Goal: Transaction & Acquisition: Obtain resource

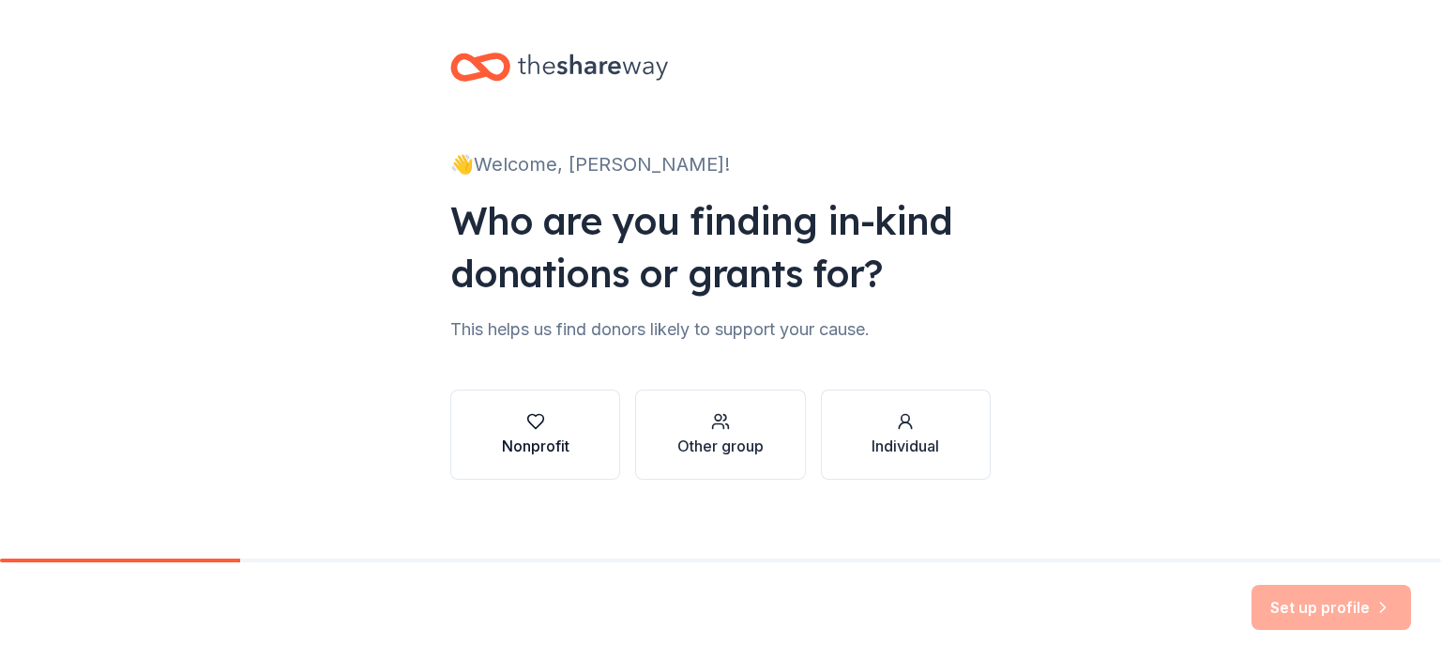
click at [559, 418] on div "button" at bounding box center [536, 421] width 68 height 19
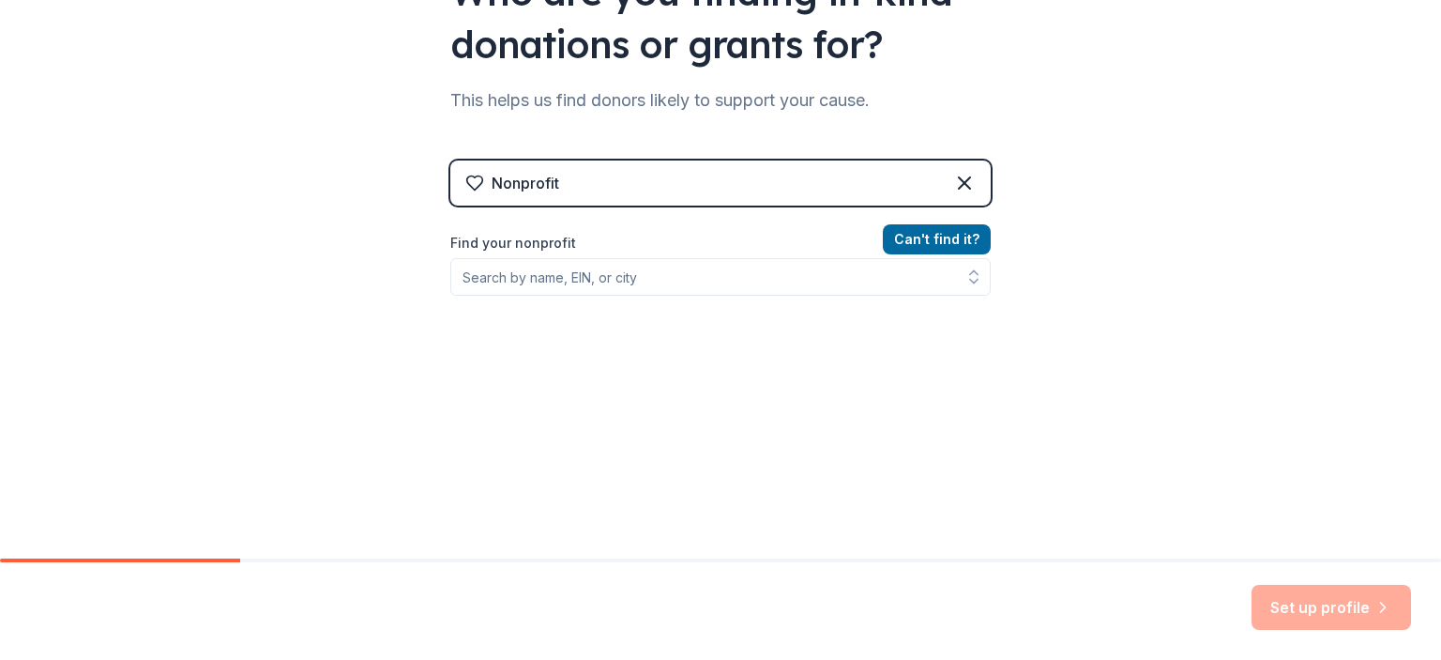
scroll to position [244, 0]
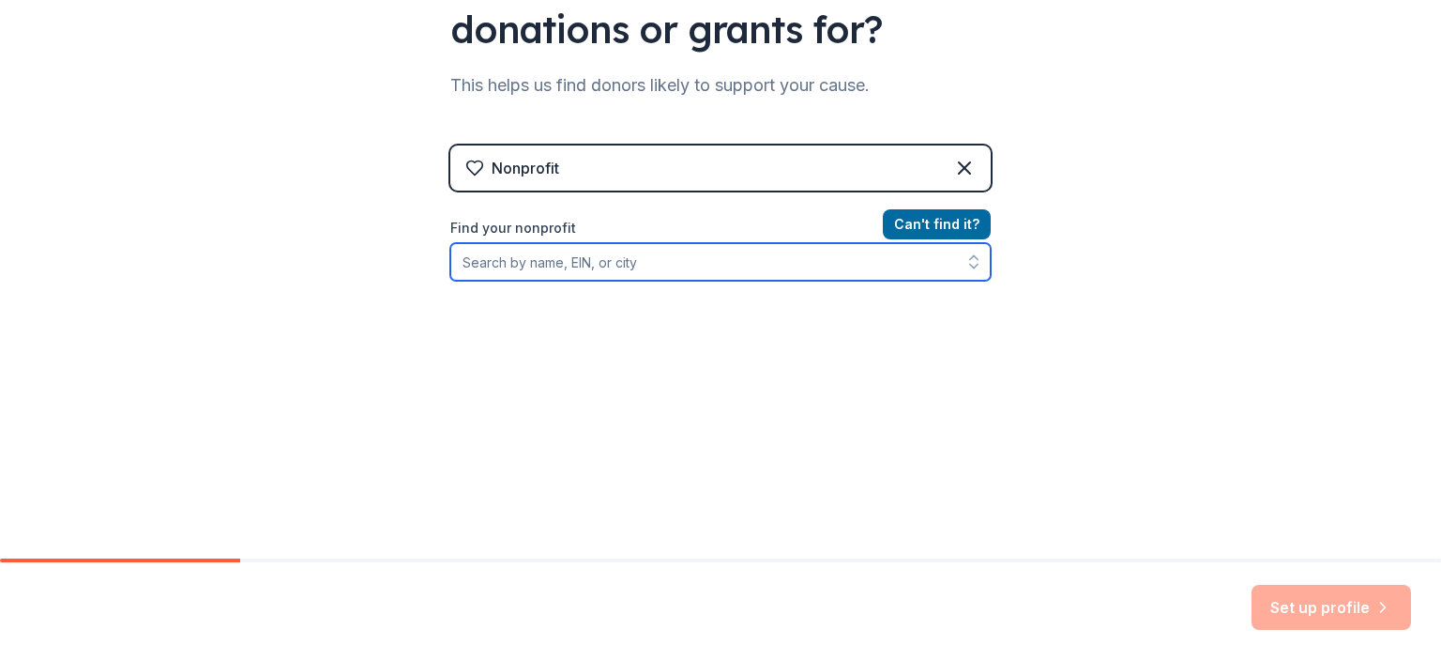
click at [608, 268] on input "Find your nonprofit" at bounding box center [720, 262] width 540 height 38
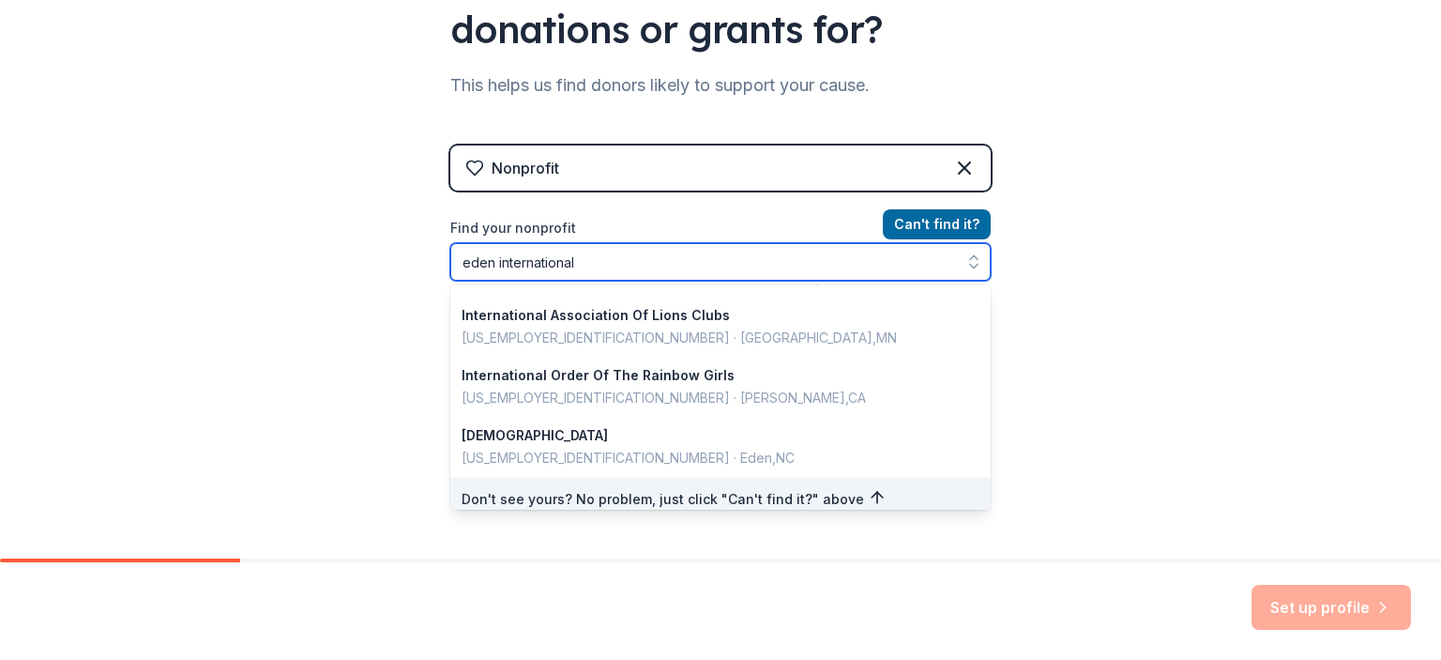
scroll to position [1088, 0]
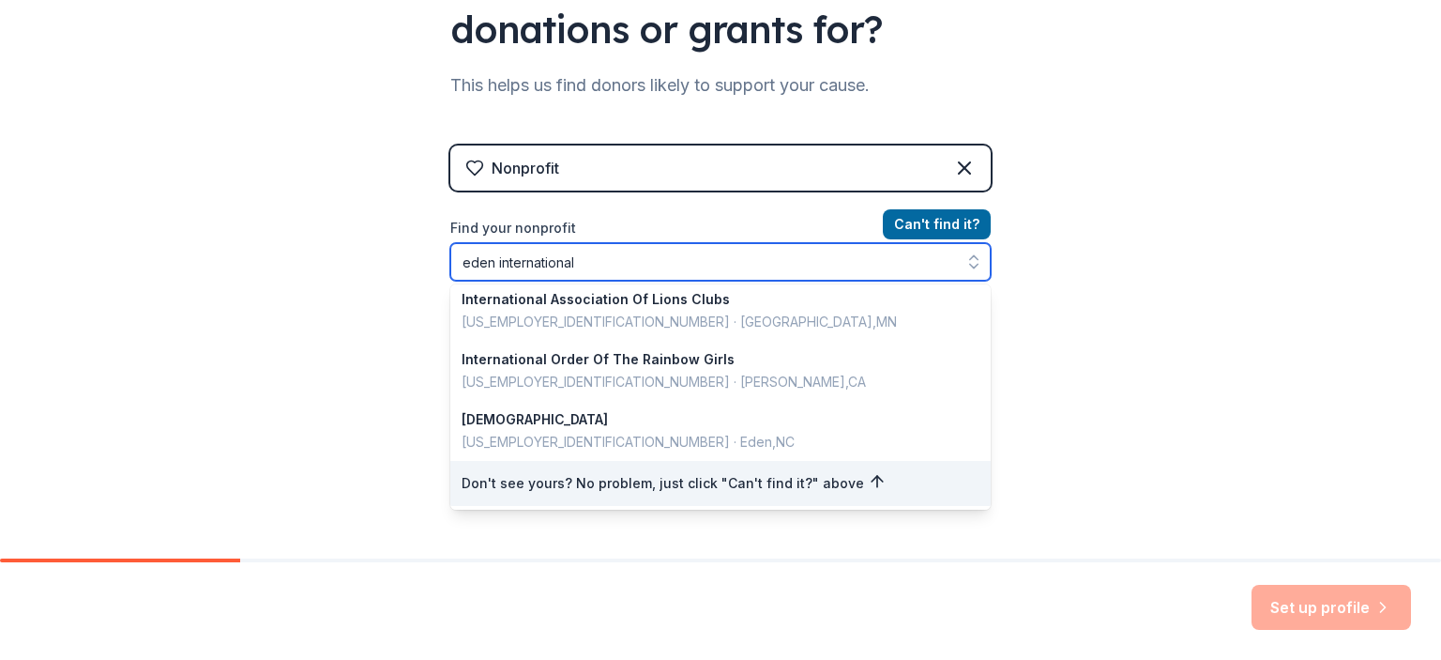
drag, startPoint x: 590, startPoint y: 263, endPoint x: 343, endPoint y: 268, distance: 246.8
click at [343, 268] on div "👋 Welcome, [PERSON_NAME]! Who are you finding in-kind donations or grants for? …" at bounding box center [720, 157] width 1441 height 802
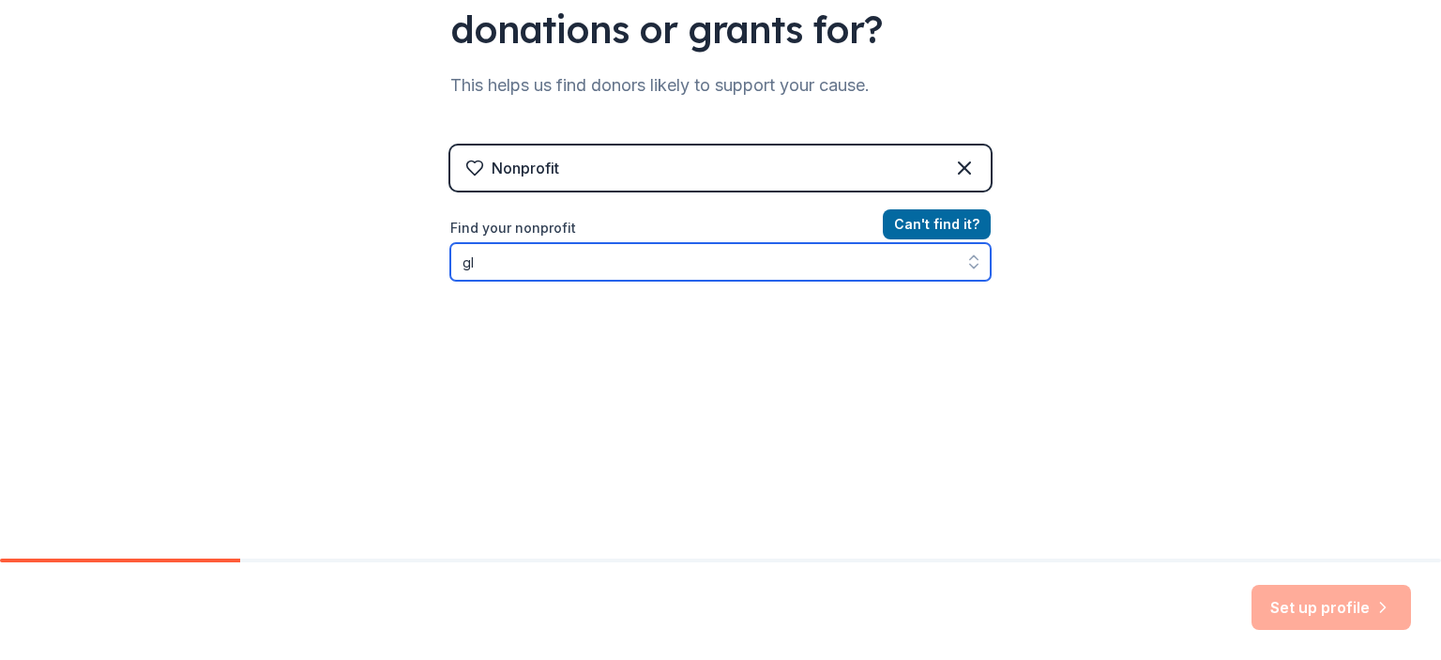
type input "g"
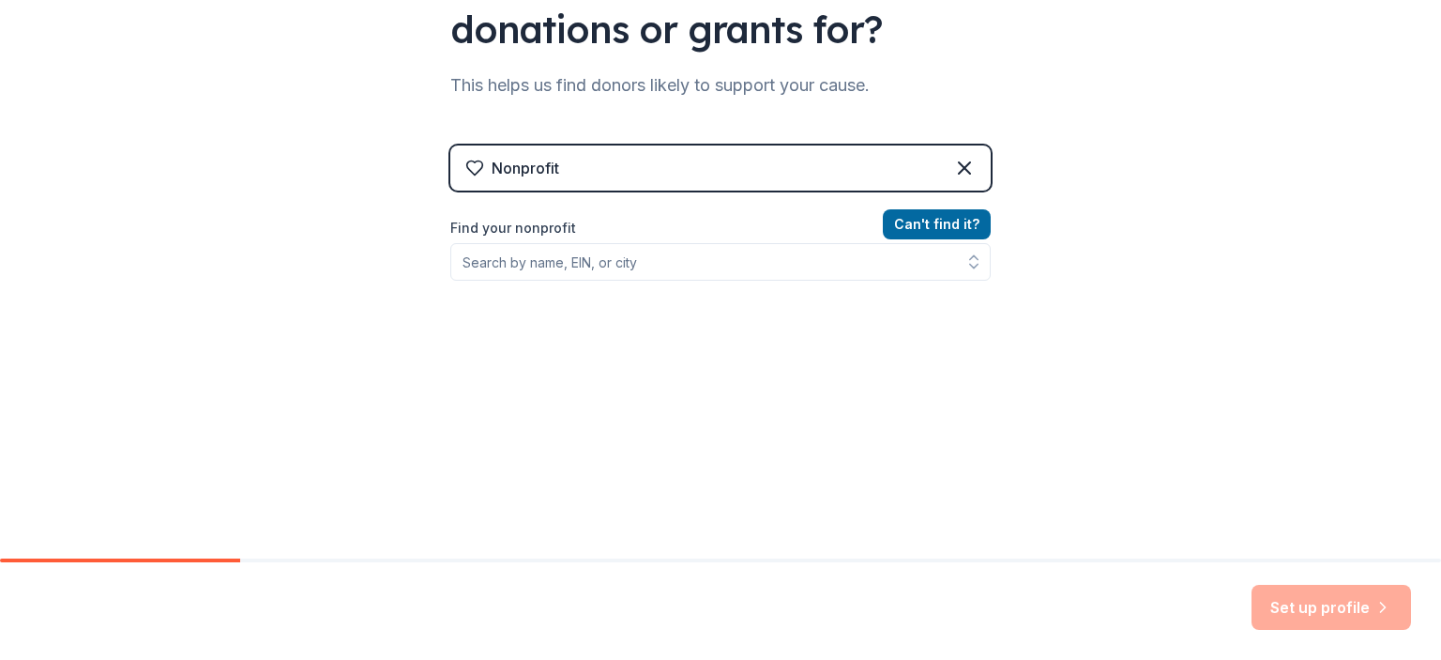
scroll to position [214, 0]
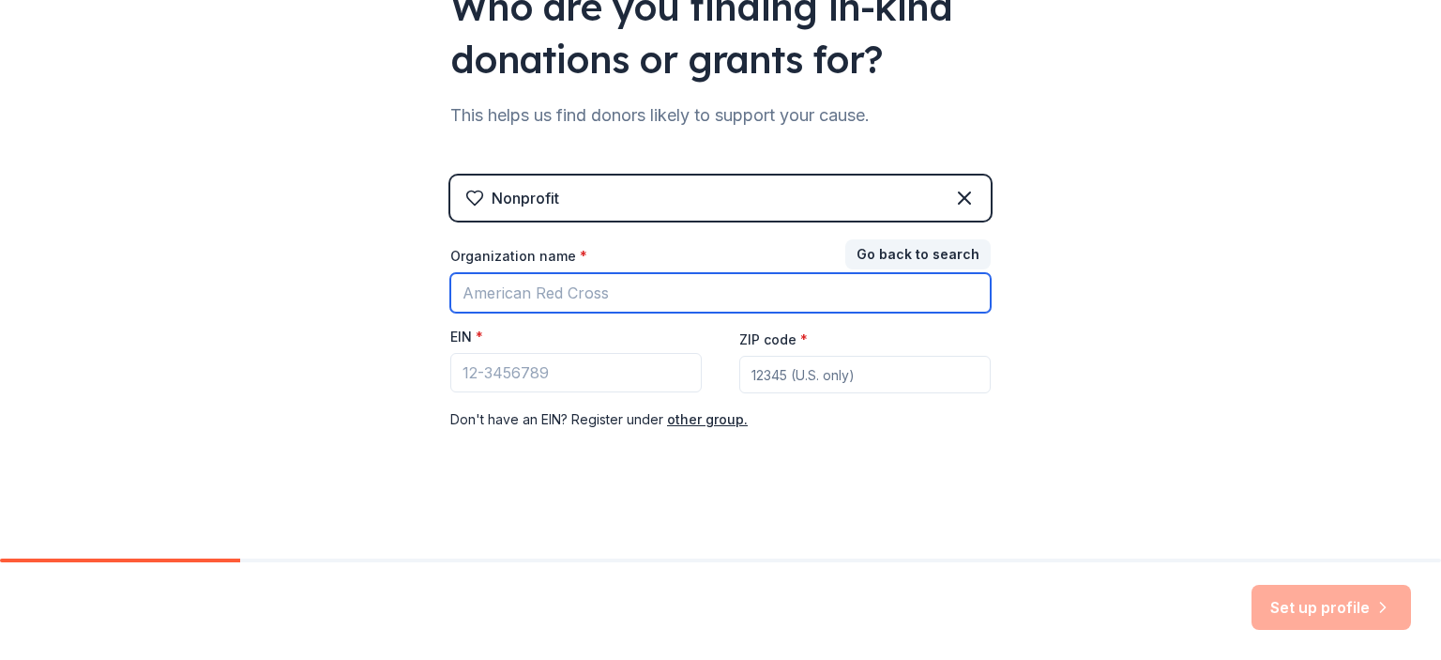
click at [518, 296] on input "Organization name *" at bounding box center [720, 292] width 540 height 39
type input "e"
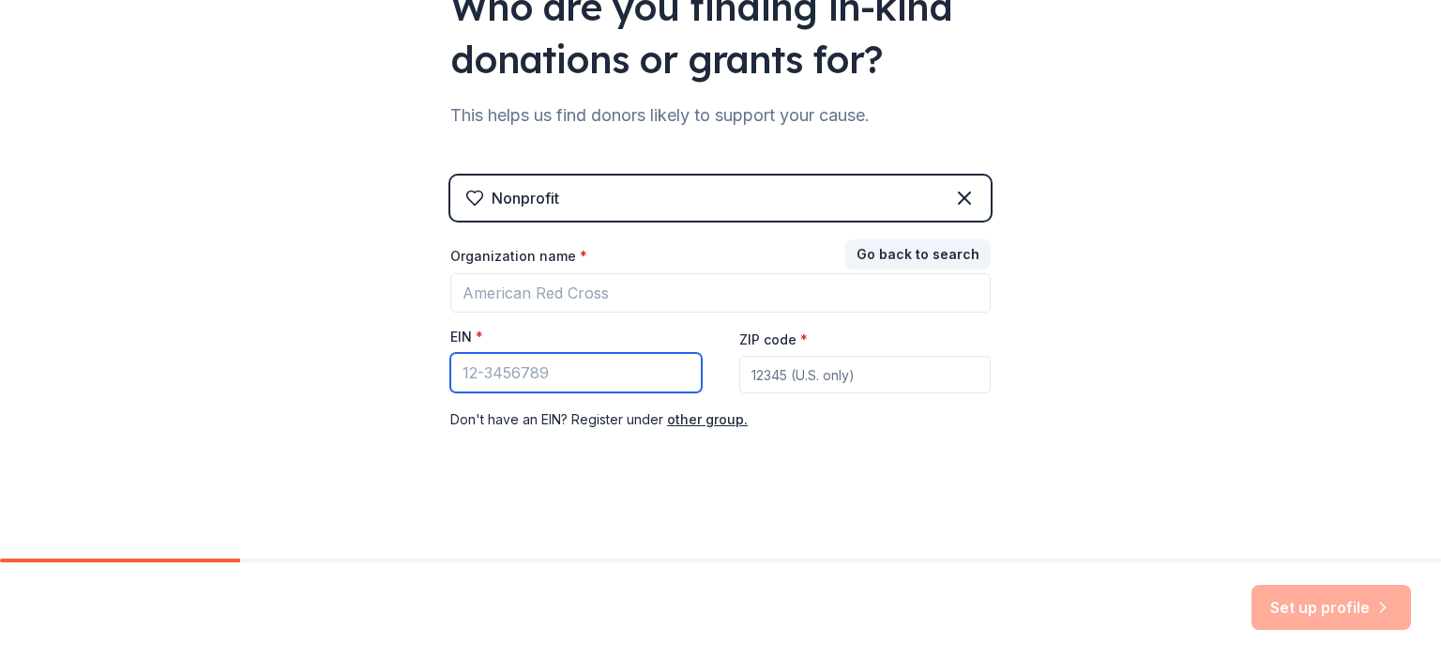
click at [564, 370] on input "EIN *" at bounding box center [575, 372] width 251 height 39
click at [578, 379] on input "EIN *" at bounding box center [575, 372] width 251 height 39
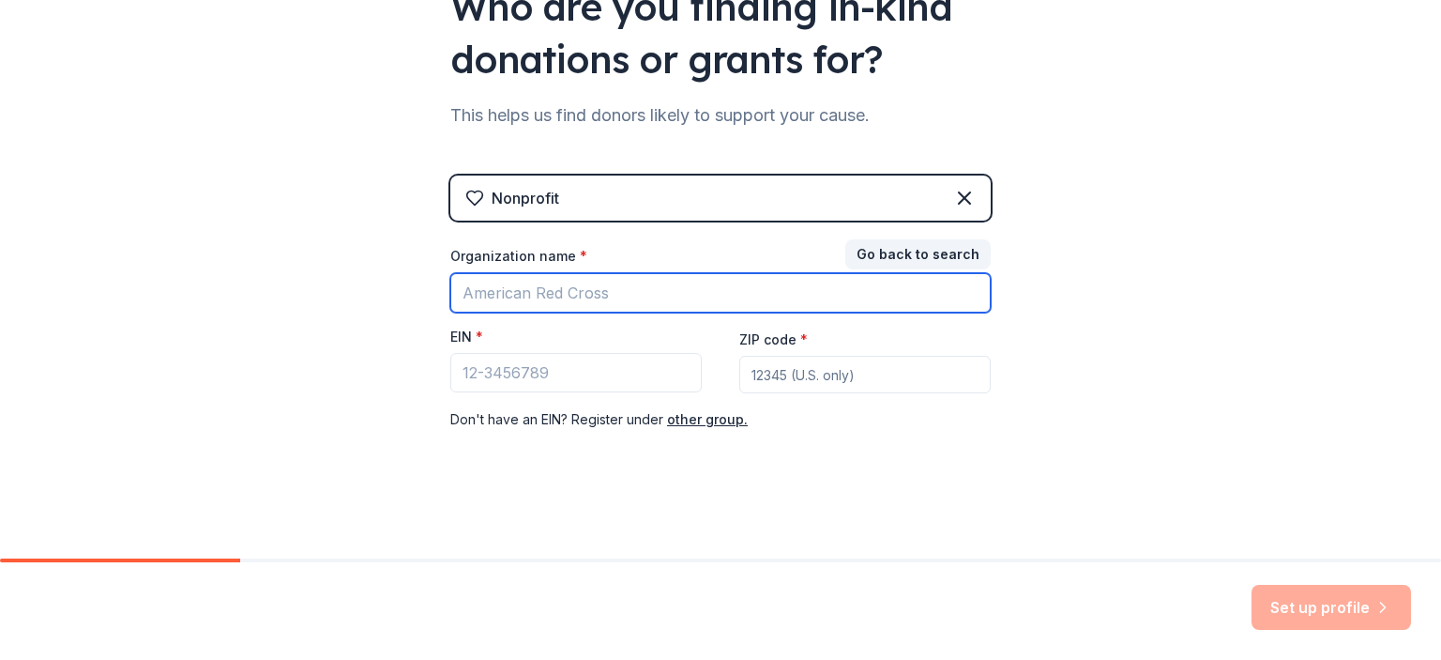
click at [575, 292] on input "Organization name *" at bounding box center [720, 292] width 540 height 39
type input "e"
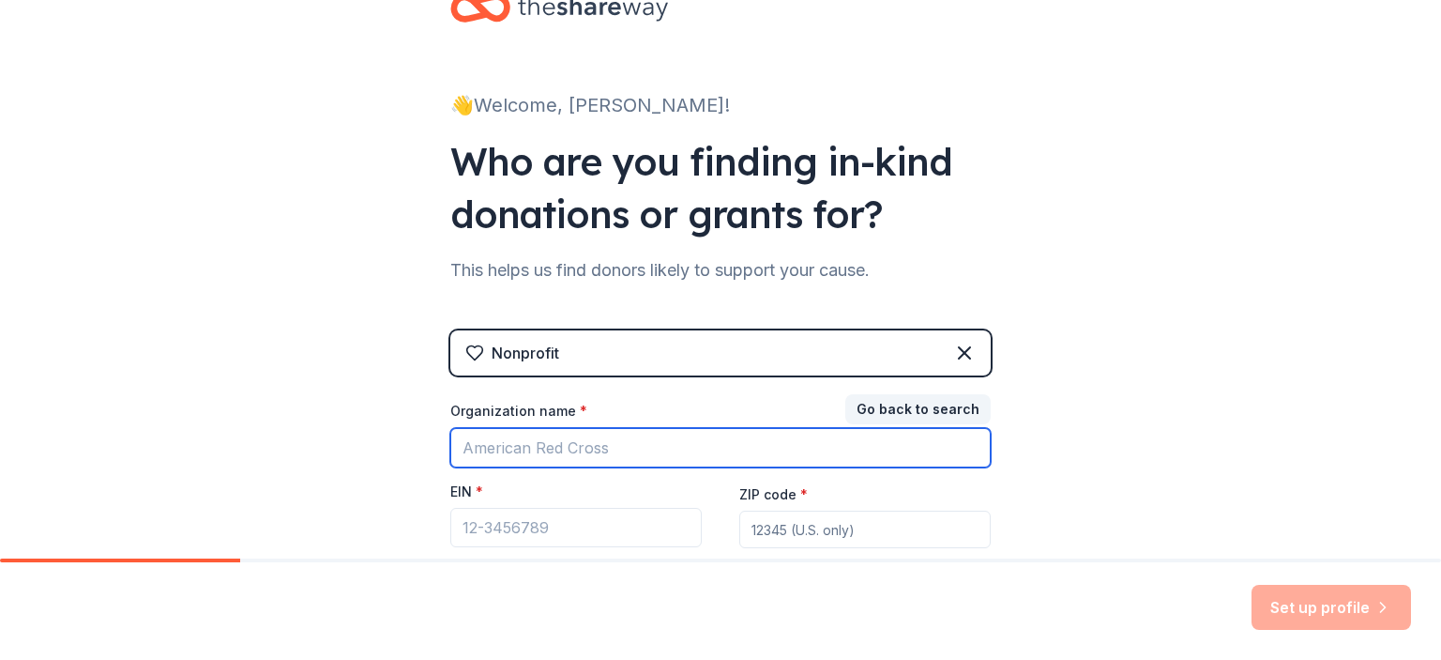
scroll to position [64, 0]
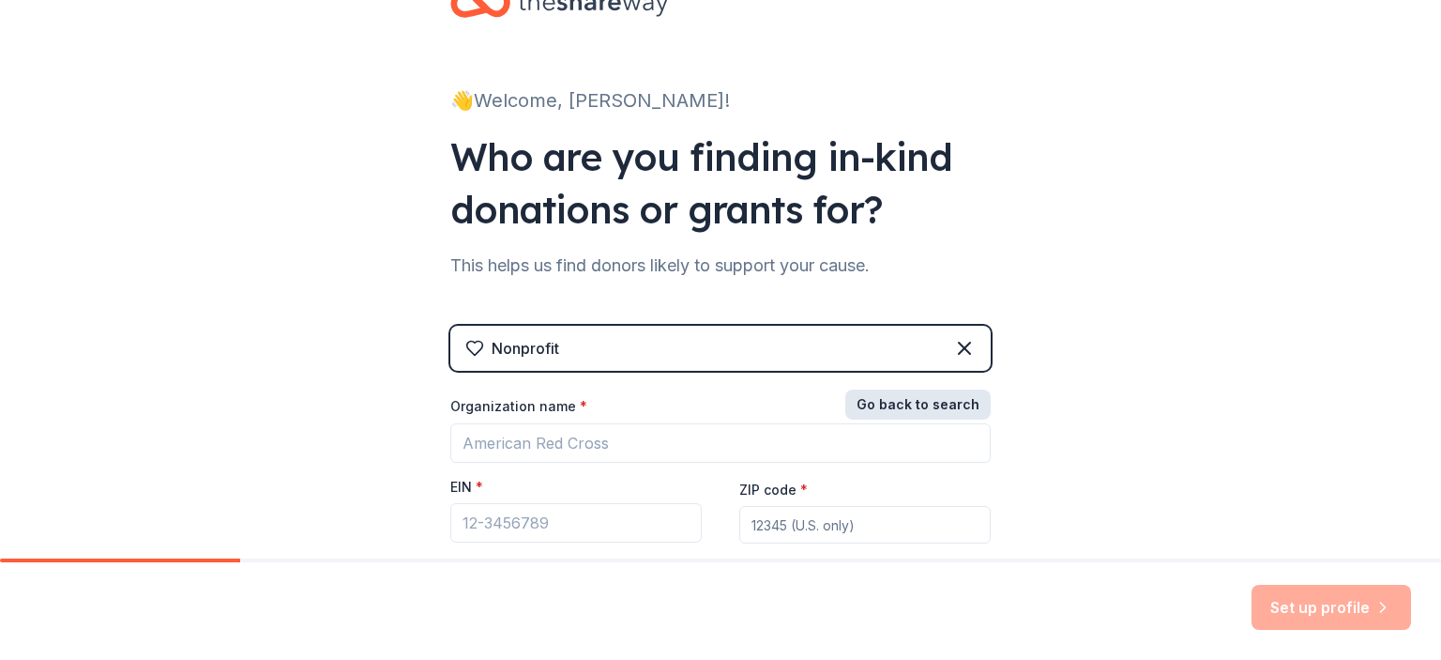
click at [885, 409] on button "Go back to search" at bounding box center [917, 404] width 145 height 30
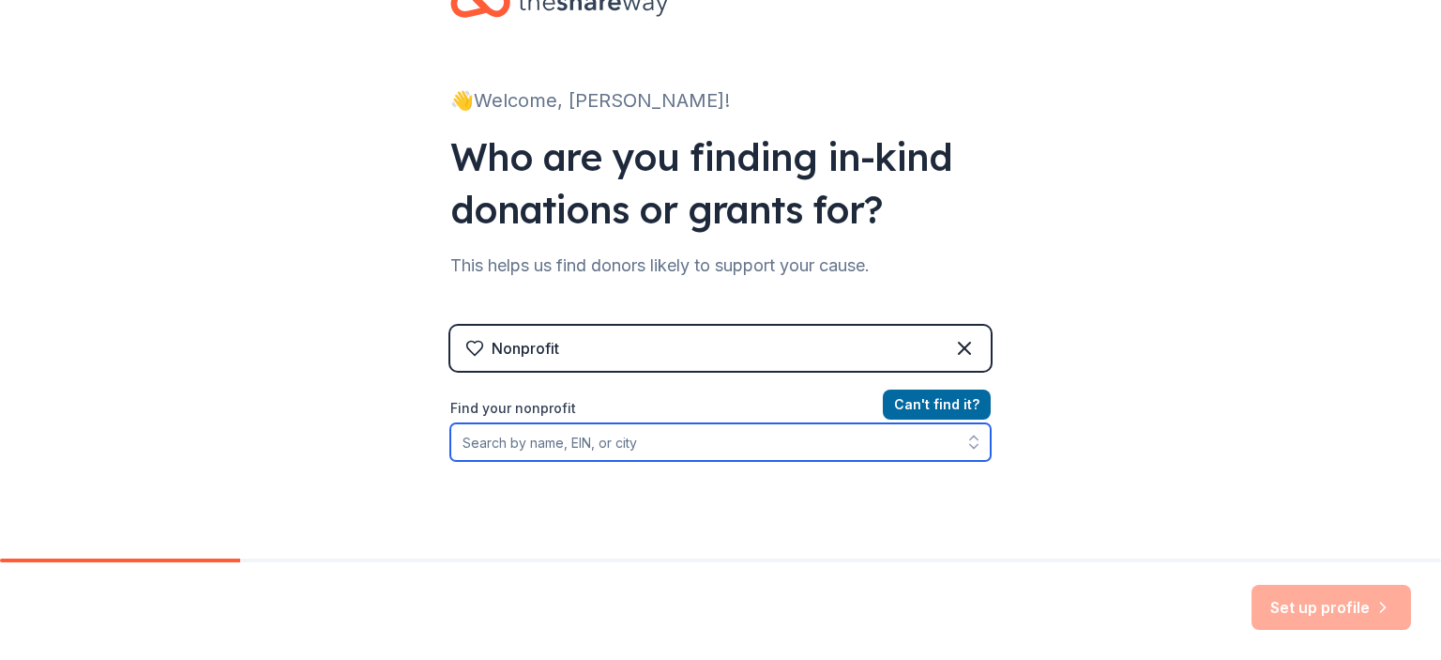
click at [715, 440] on input "Find your nonprofit" at bounding box center [720, 442] width 540 height 38
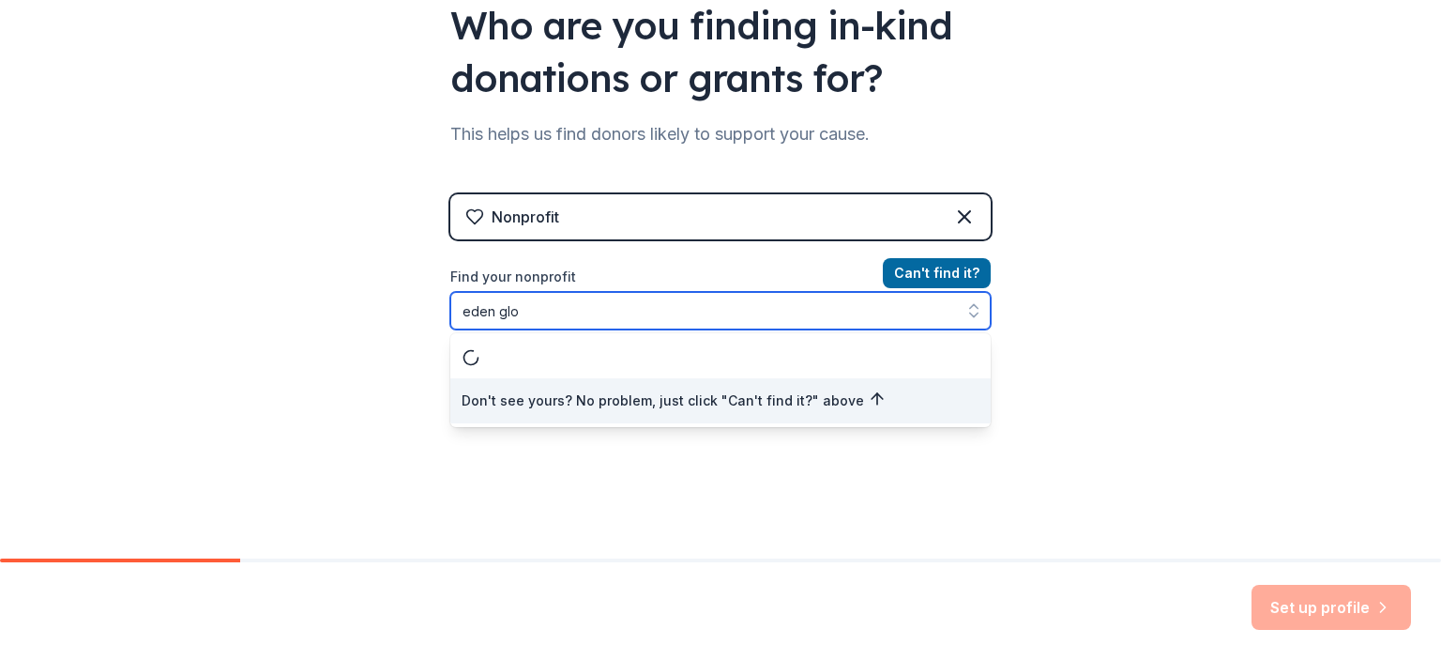
scroll to position [0, 0]
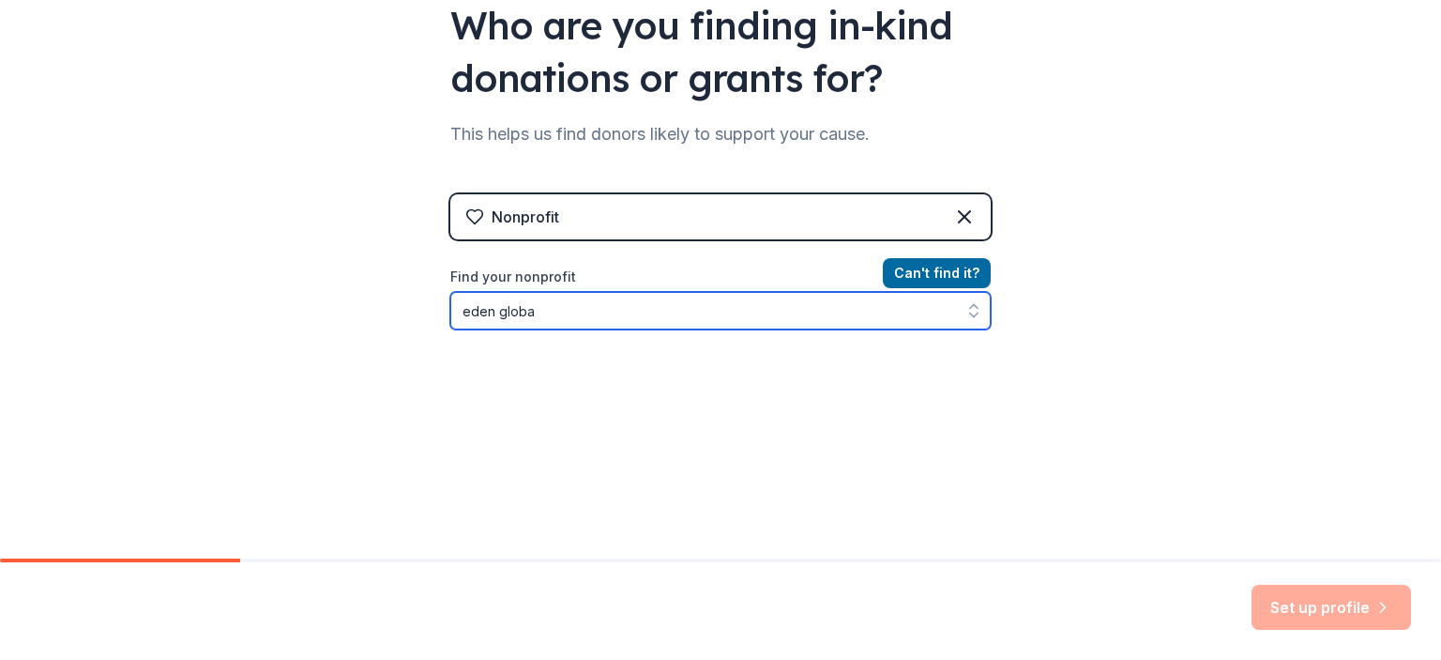
type input "eden global"
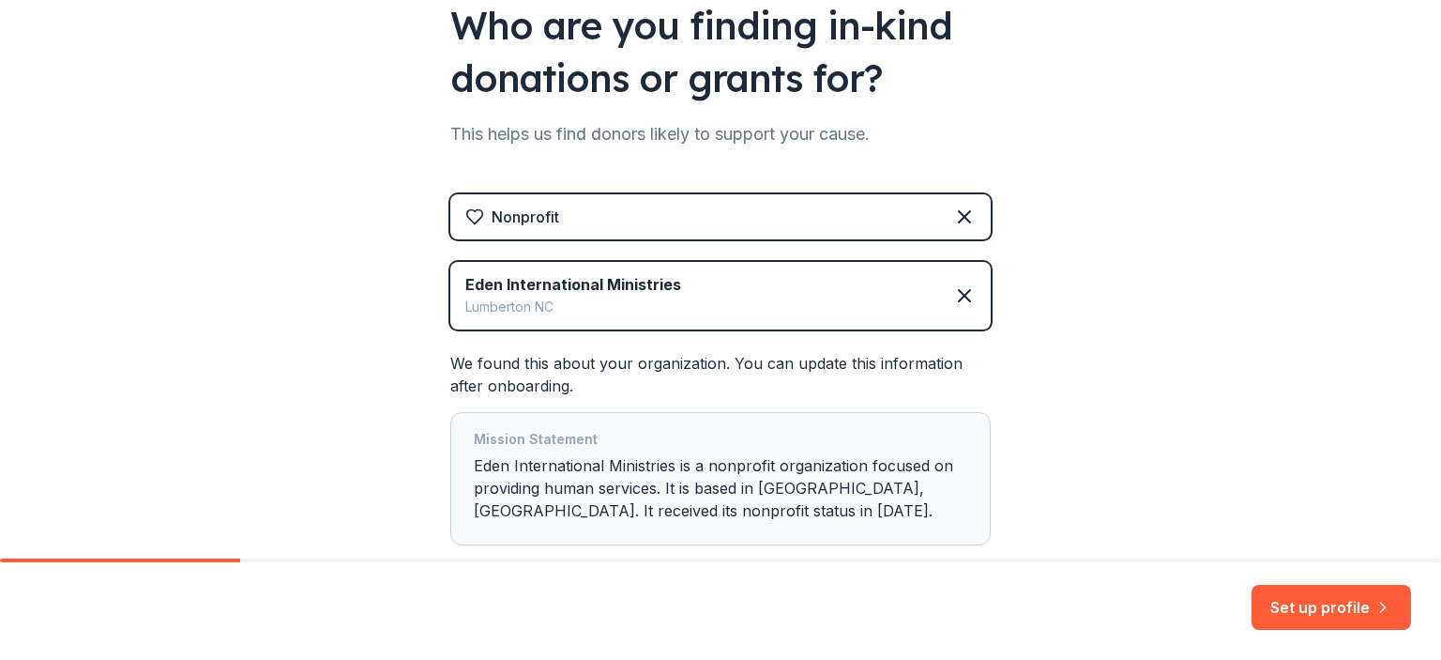
scroll to position [309, 0]
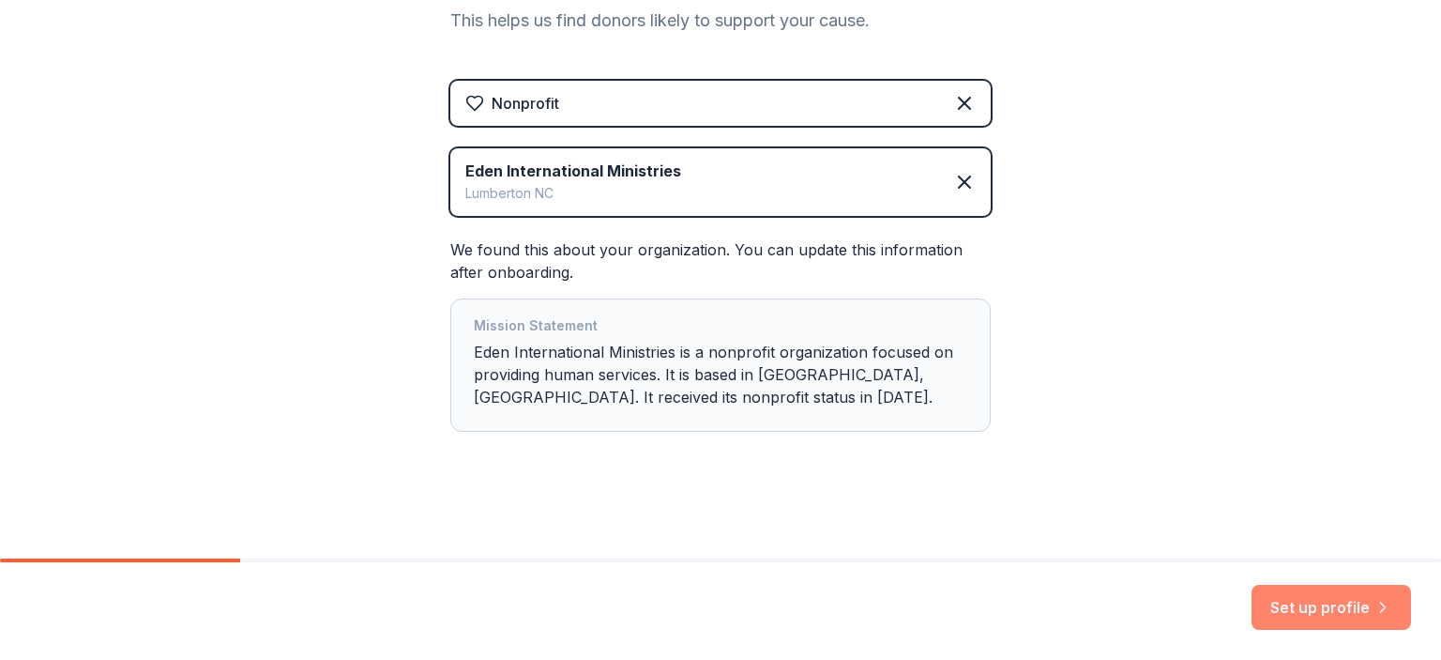
click at [1331, 600] on button "Set up profile" at bounding box center [1332, 607] width 160 height 45
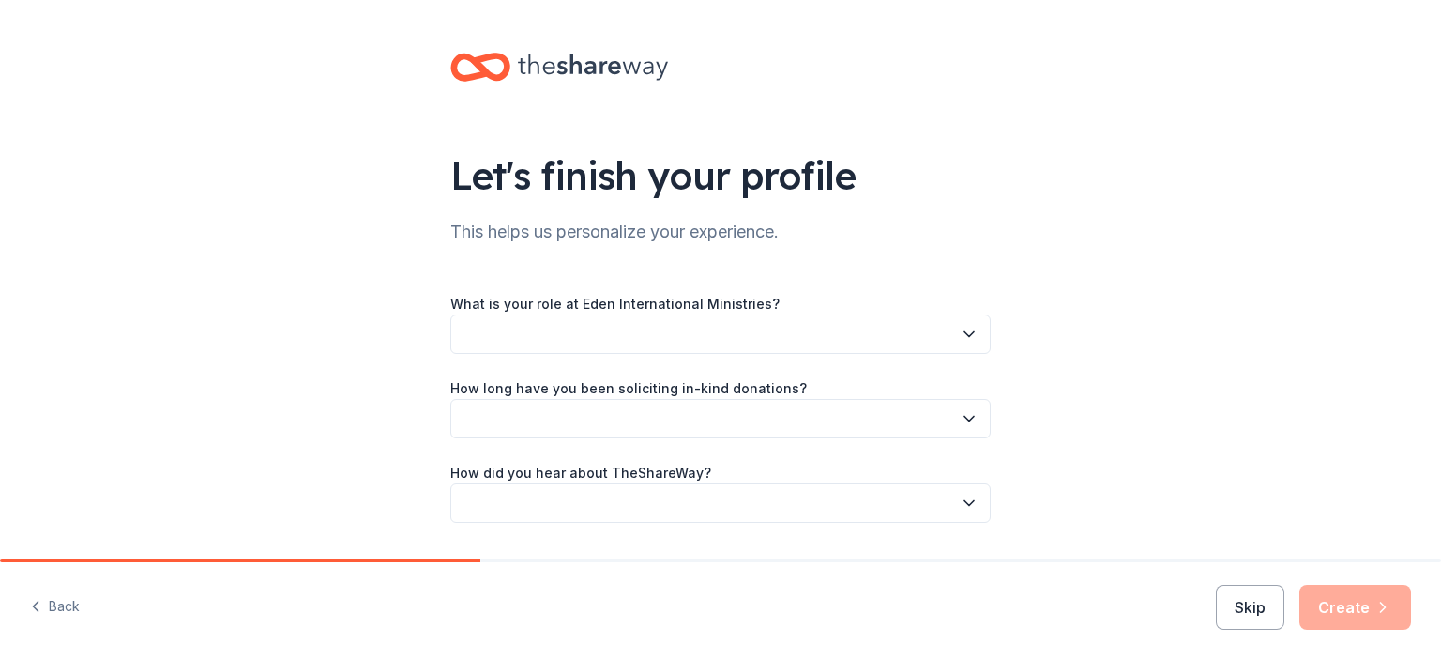
scroll to position [53, 0]
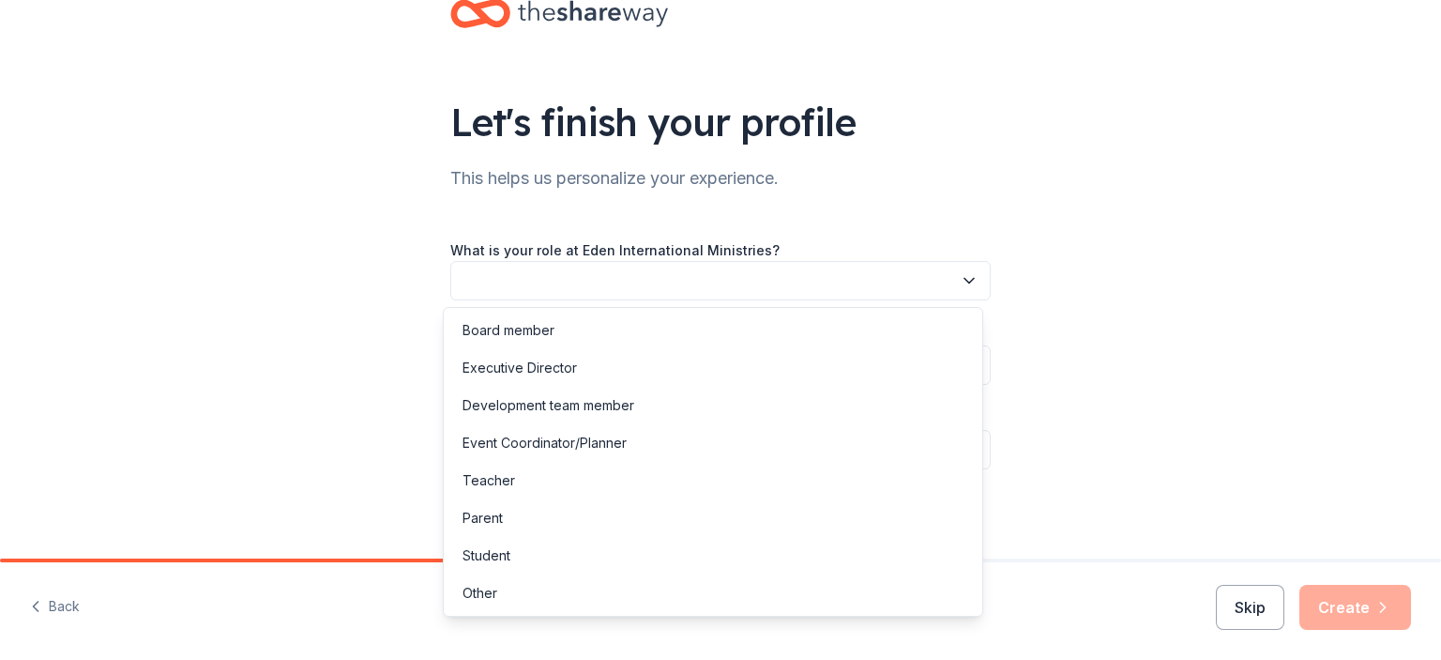
click at [936, 277] on button "button" at bounding box center [720, 280] width 540 height 39
click at [694, 409] on div "Development team member" at bounding box center [713, 406] width 531 height 38
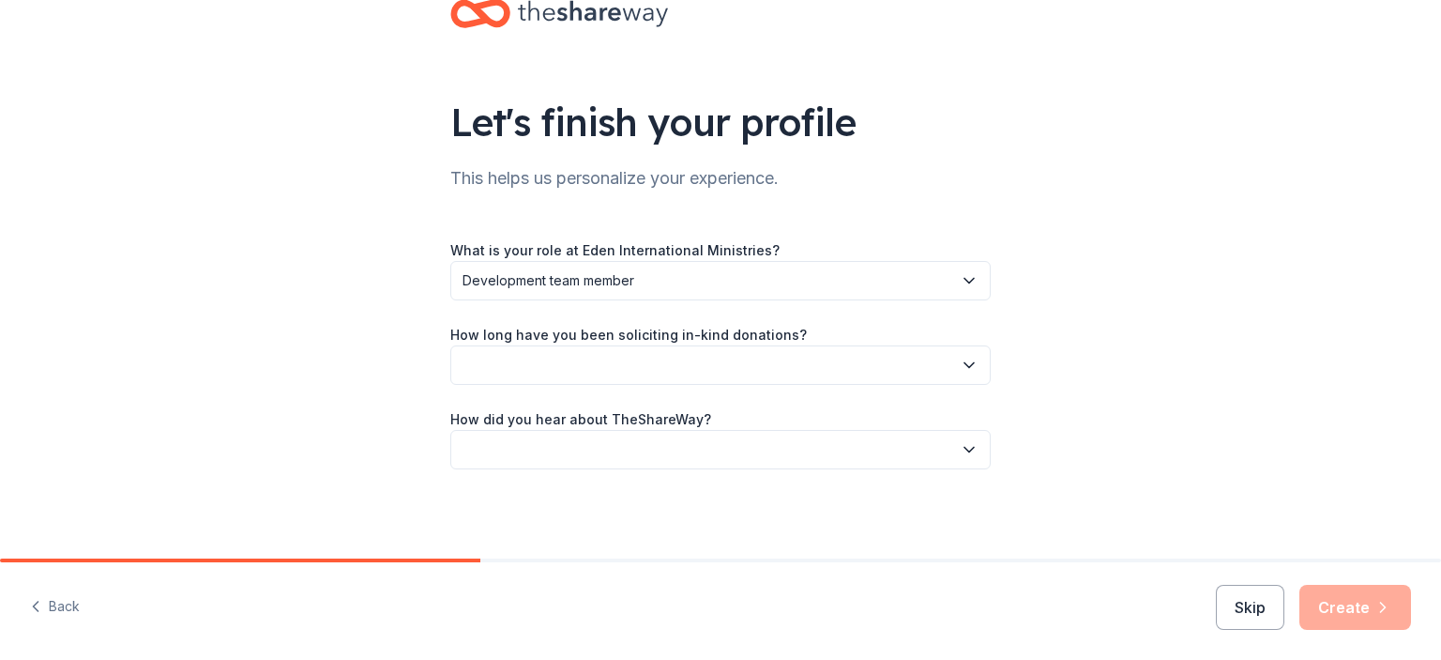
click at [676, 359] on button "button" at bounding box center [720, 364] width 540 height 39
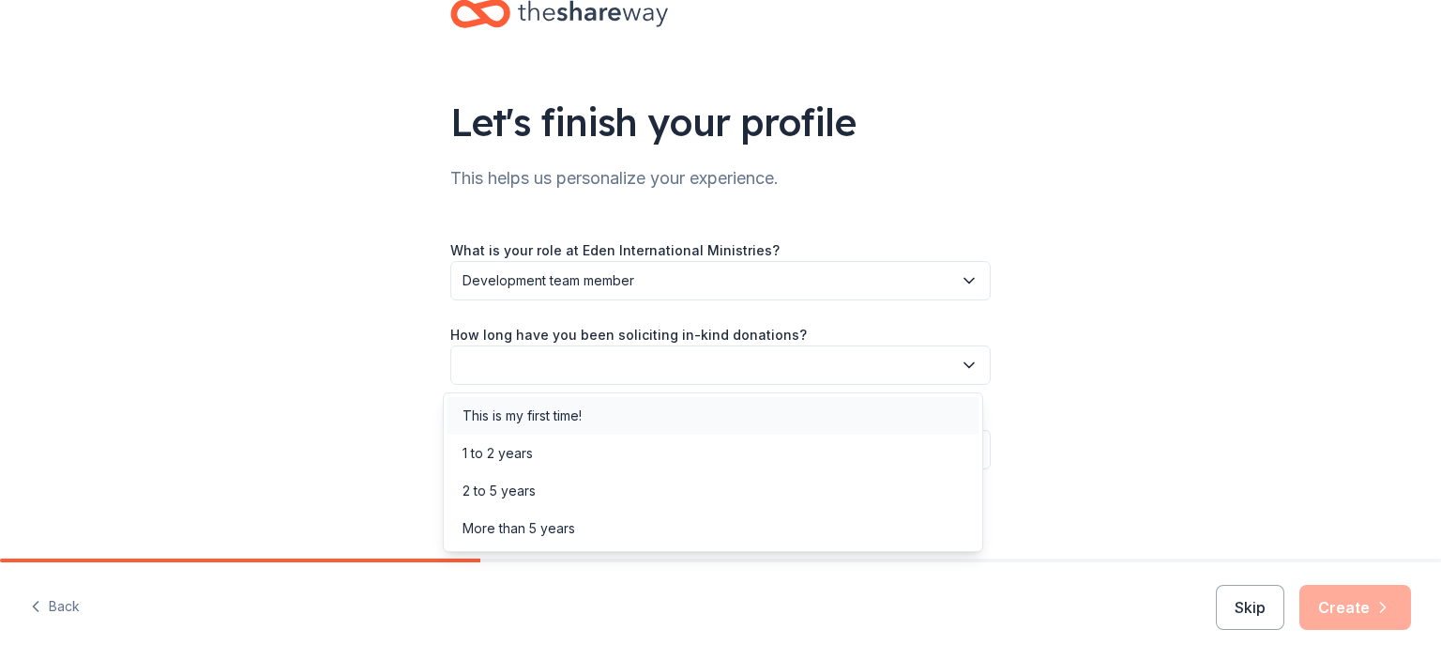
click at [506, 419] on div "This is my first time!" at bounding box center [522, 415] width 119 height 23
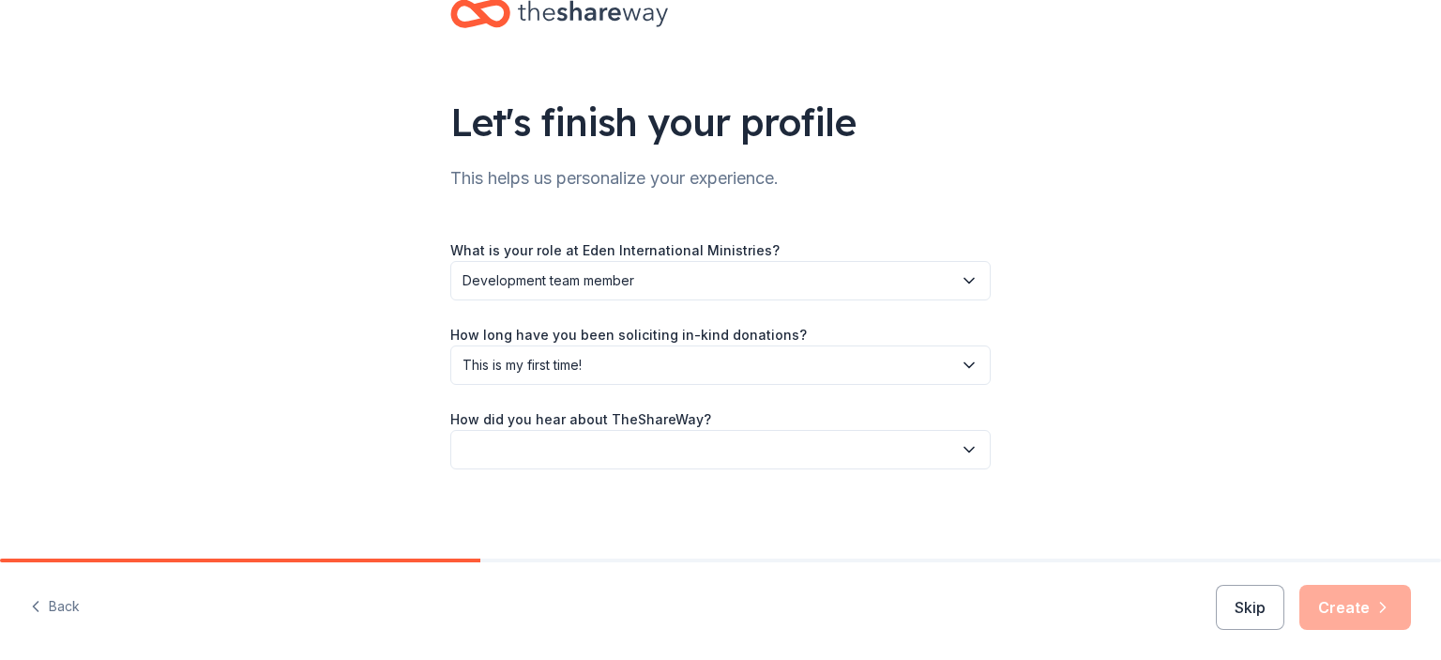
click at [678, 452] on button "button" at bounding box center [720, 449] width 540 height 39
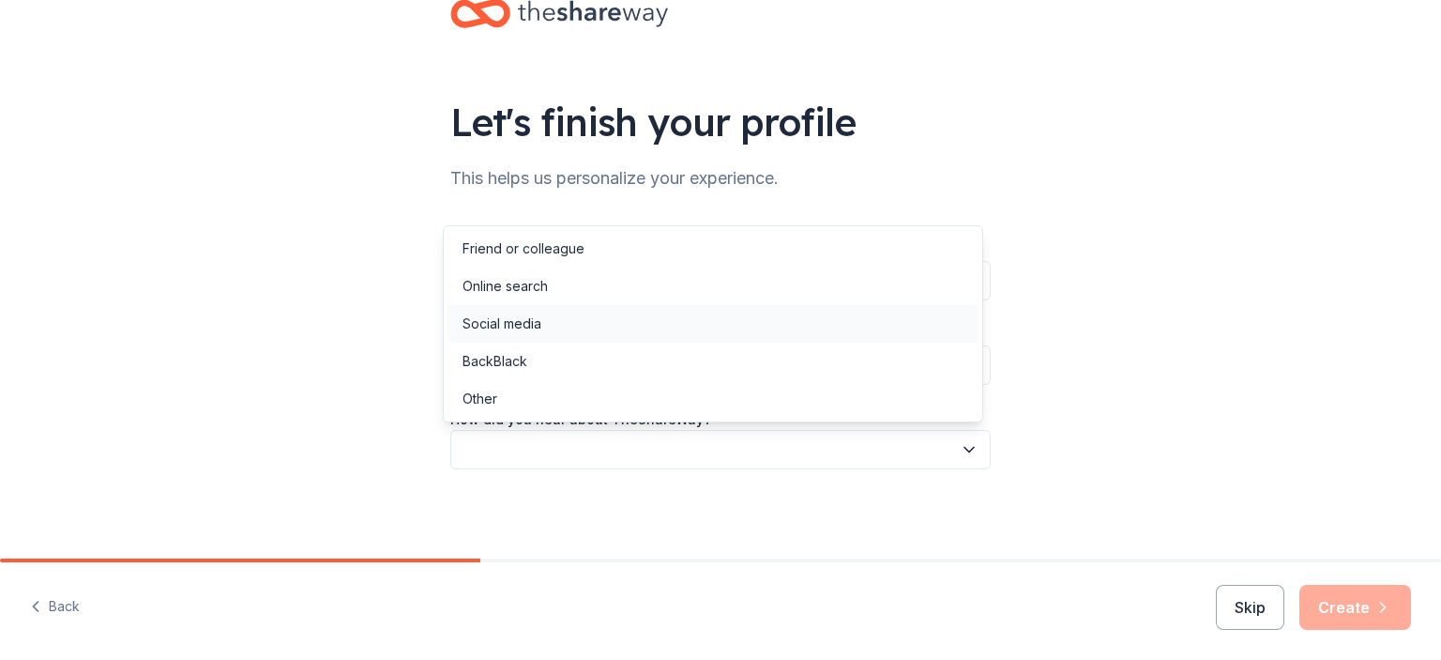
click at [514, 319] on div "Social media" at bounding box center [502, 323] width 79 height 23
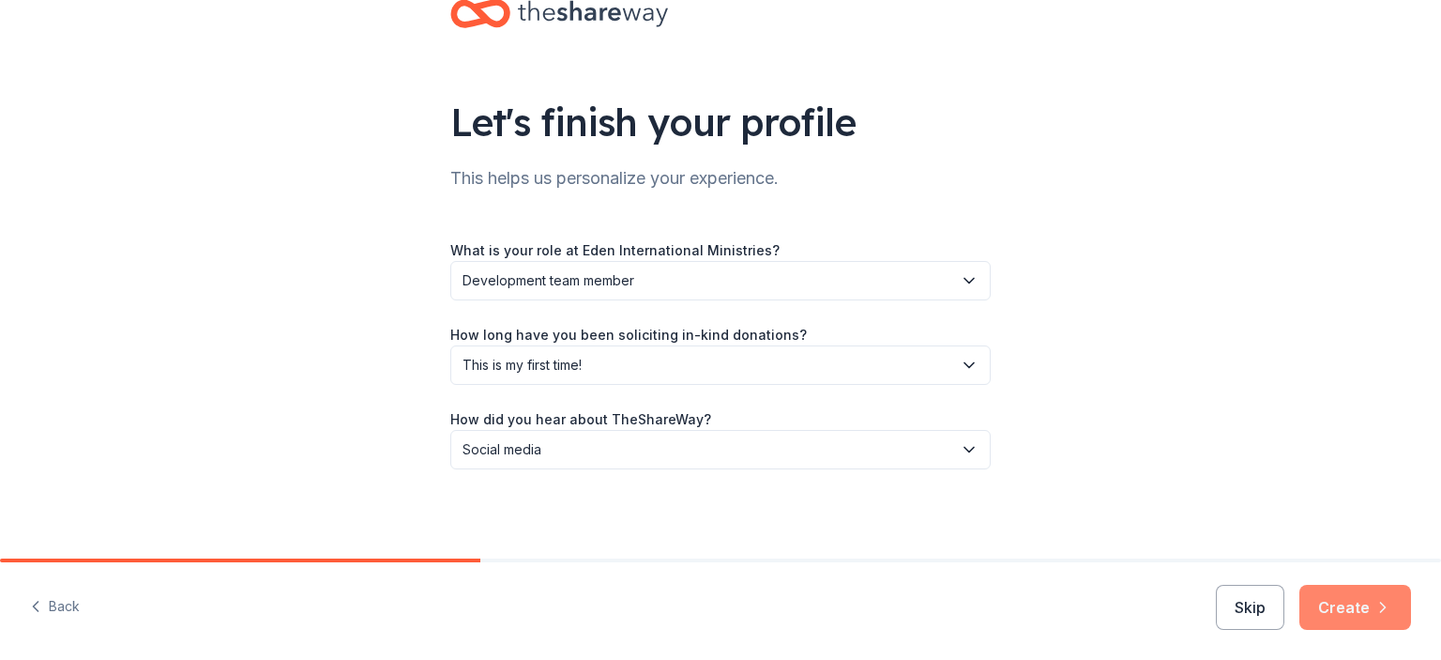
click at [1332, 610] on button "Create" at bounding box center [1356, 607] width 112 height 45
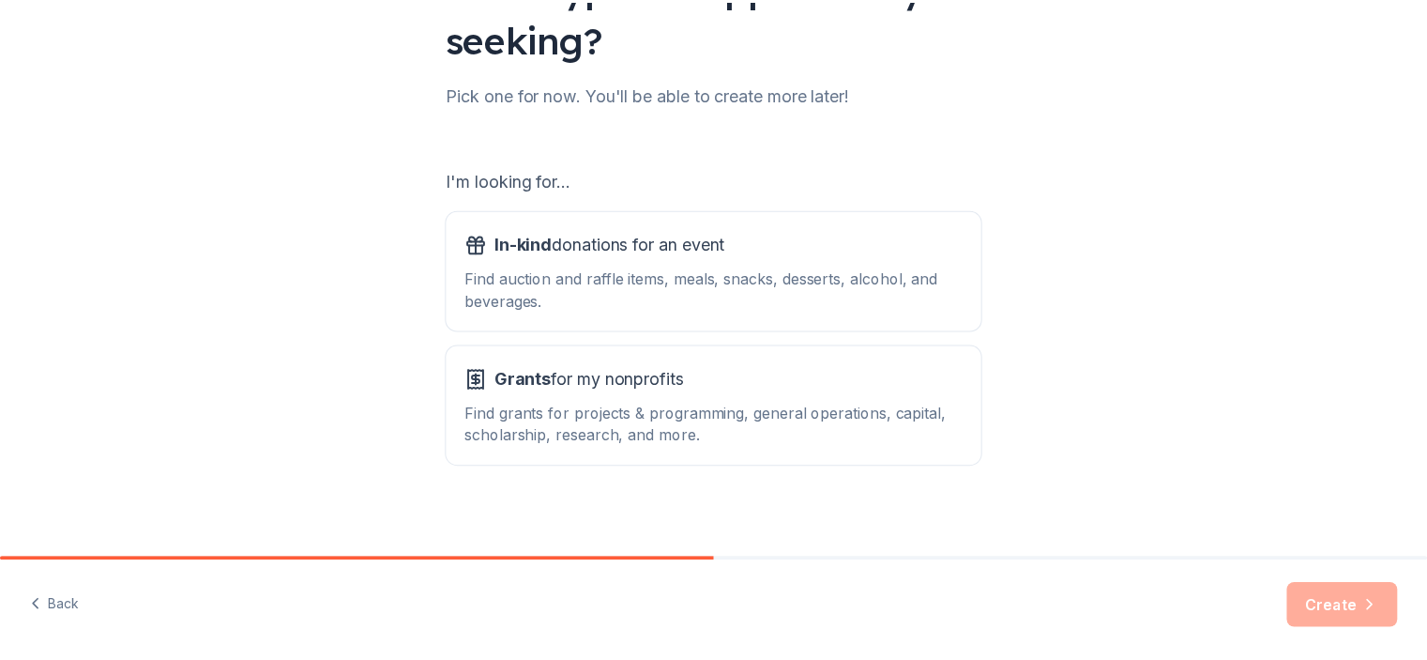
scroll to position [199, 0]
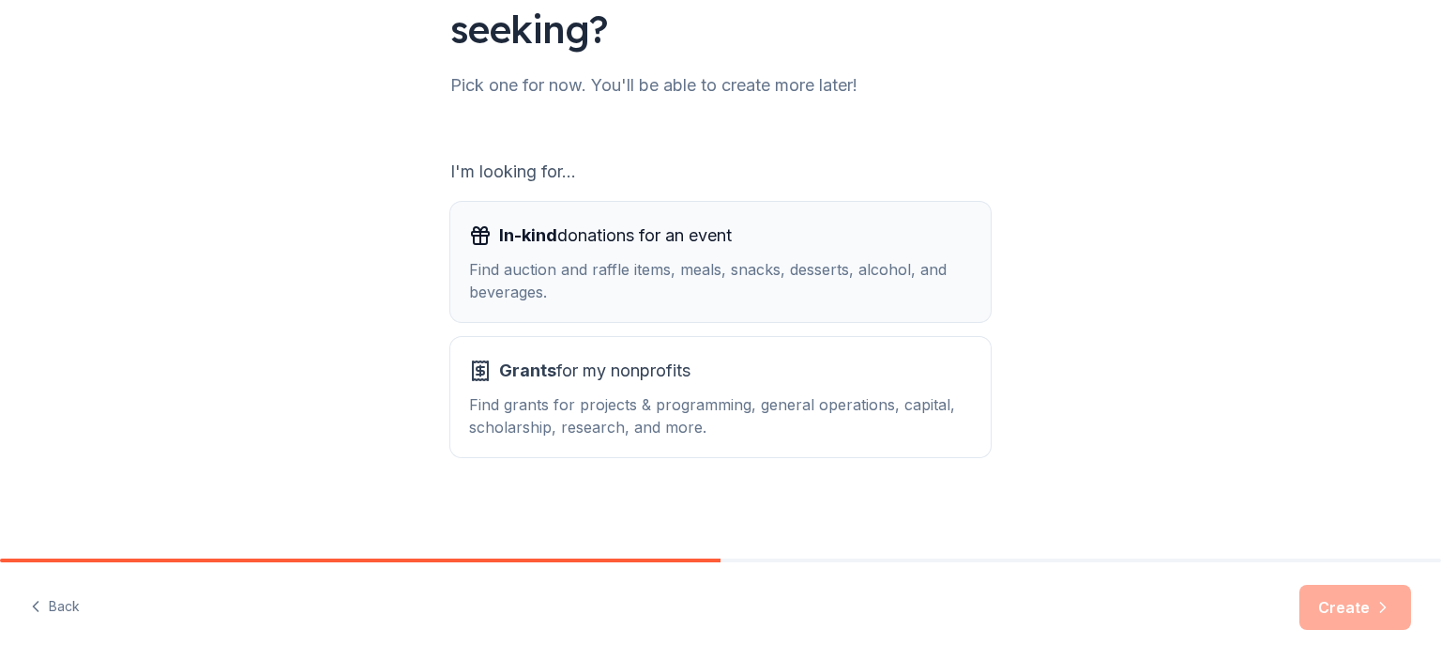
click at [782, 278] on div "Find auction and raffle items, meals, snacks, desserts, alcohol, and beverages." at bounding box center [720, 280] width 503 height 45
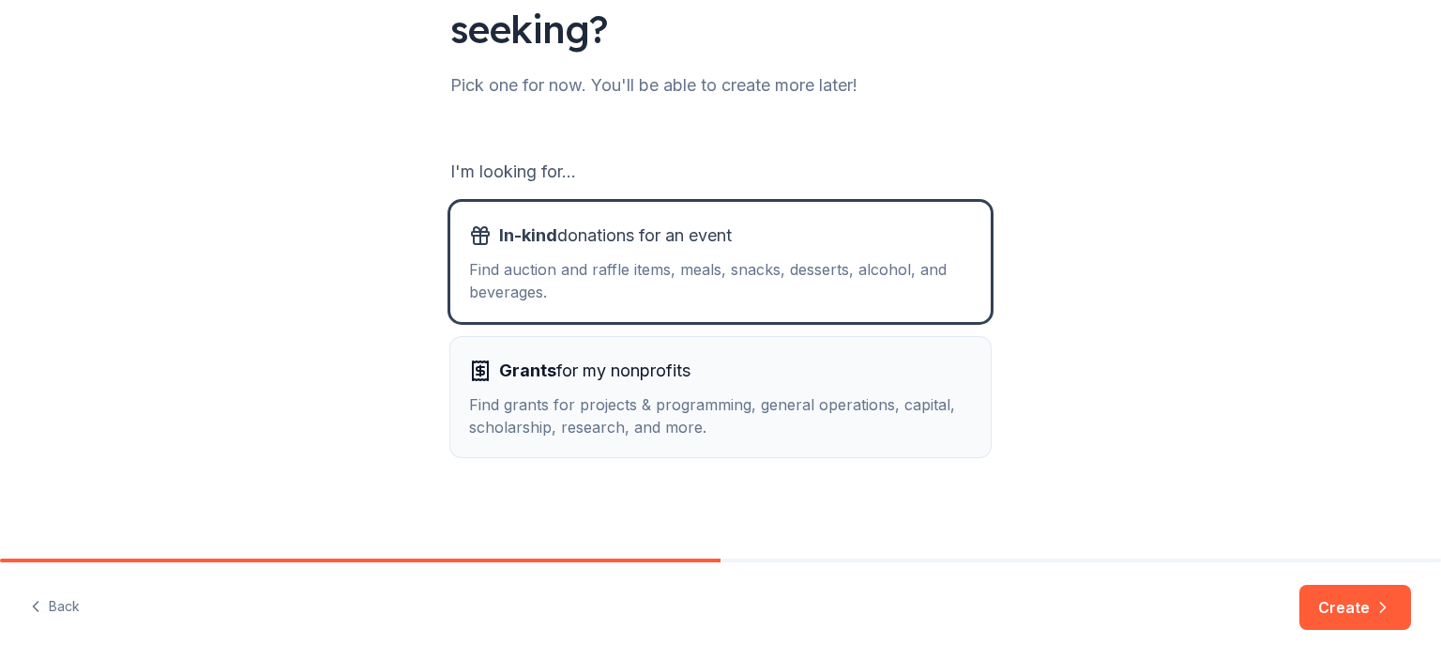
click at [743, 382] on div "Grants for my nonprofits" at bounding box center [720, 371] width 503 height 30
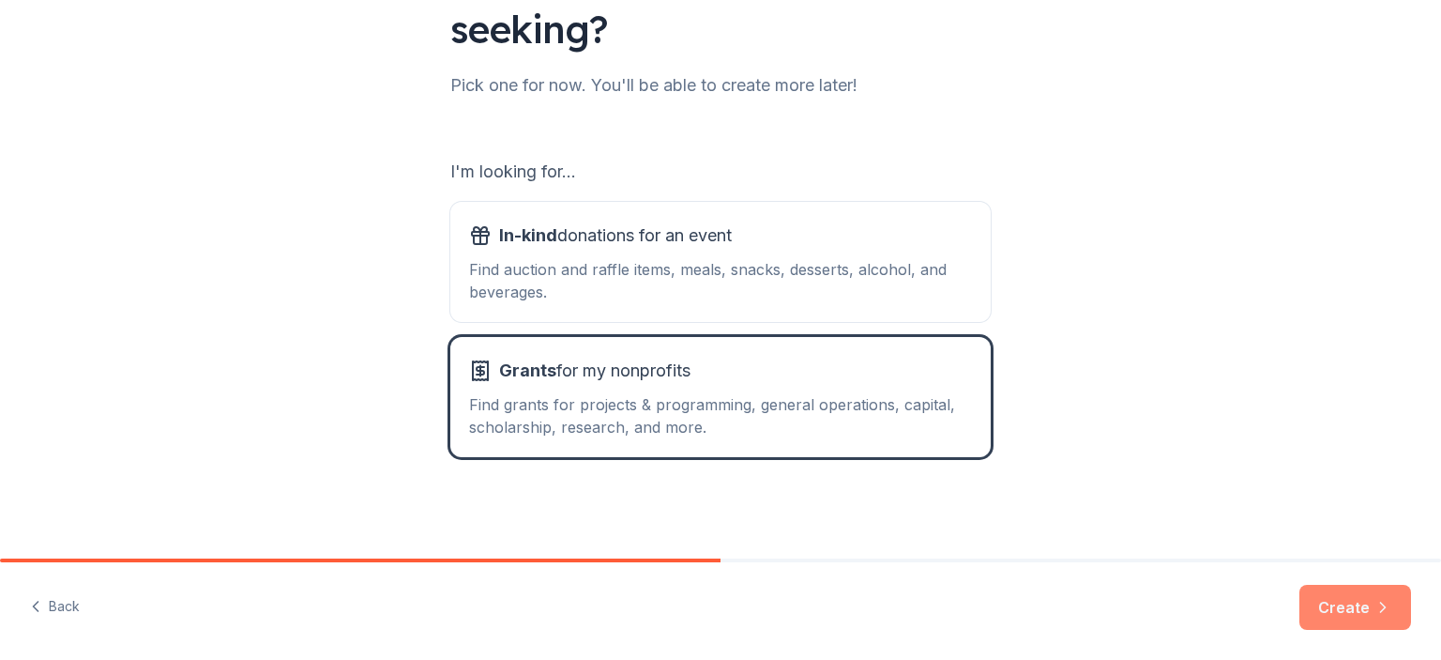
click at [1338, 610] on button "Create" at bounding box center [1356, 607] width 112 height 45
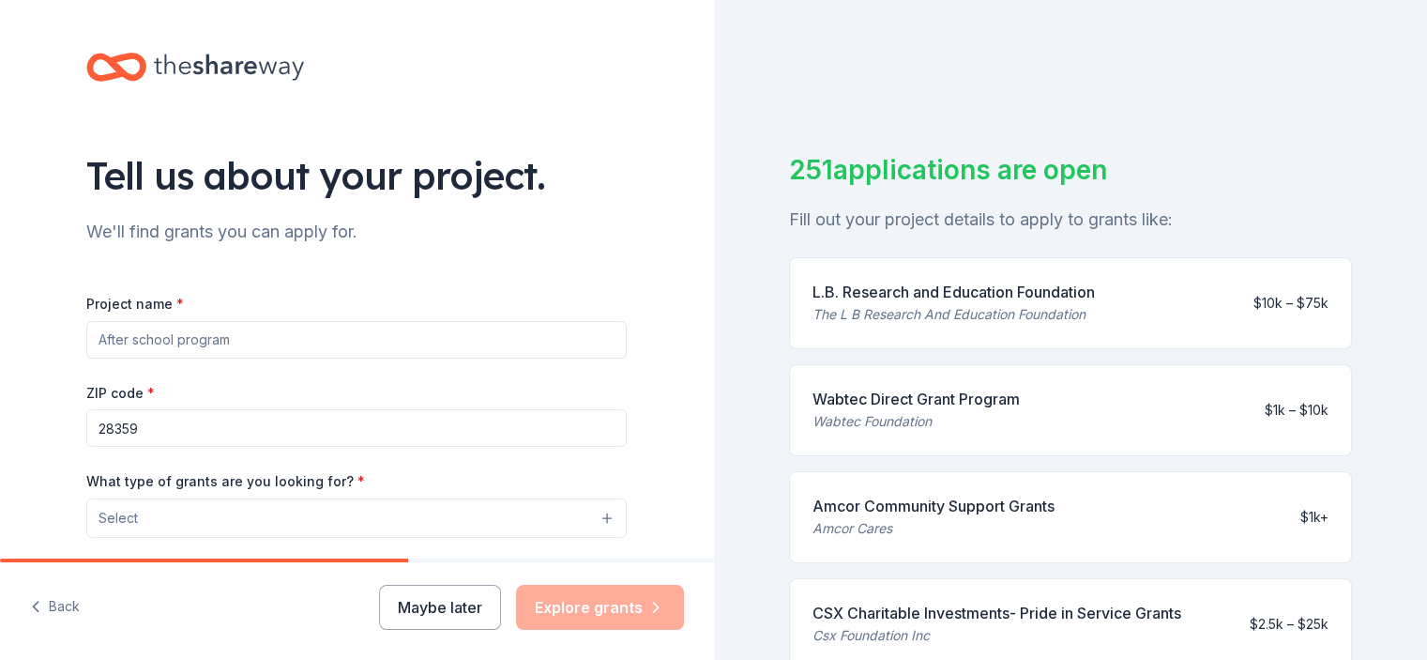
click at [402, 321] on input "Project name *" at bounding box center [356, 340] width 540 height 38
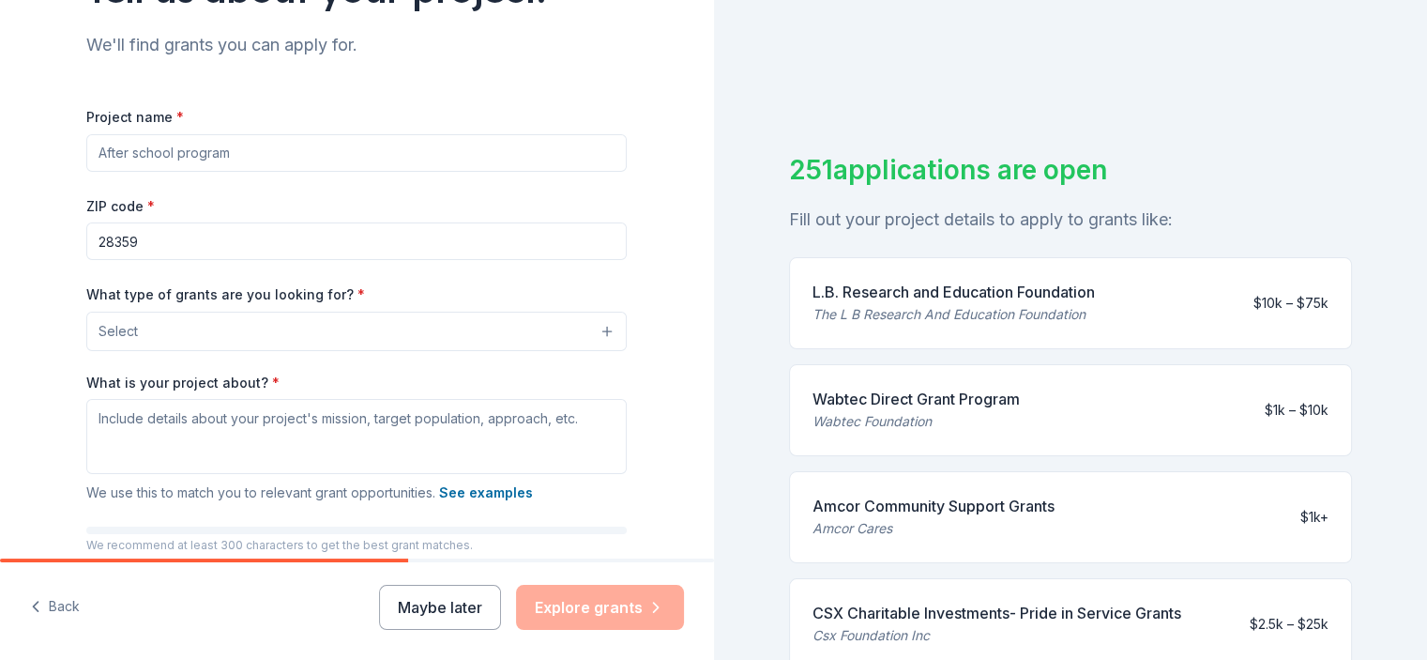
scroll to position [188, 0]
click at [465, 600] on button "Maybe later" at bounding box center [440, 607] width 122 height 45
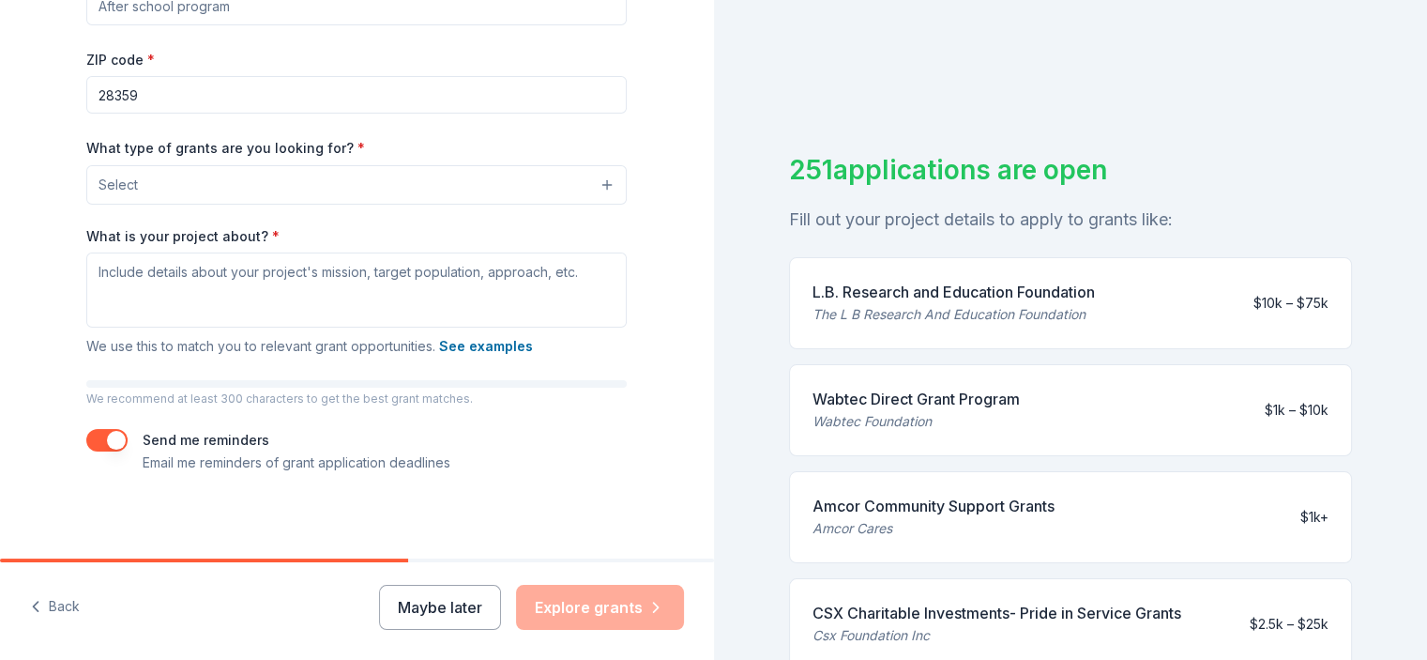
scroll to position [339, 0]
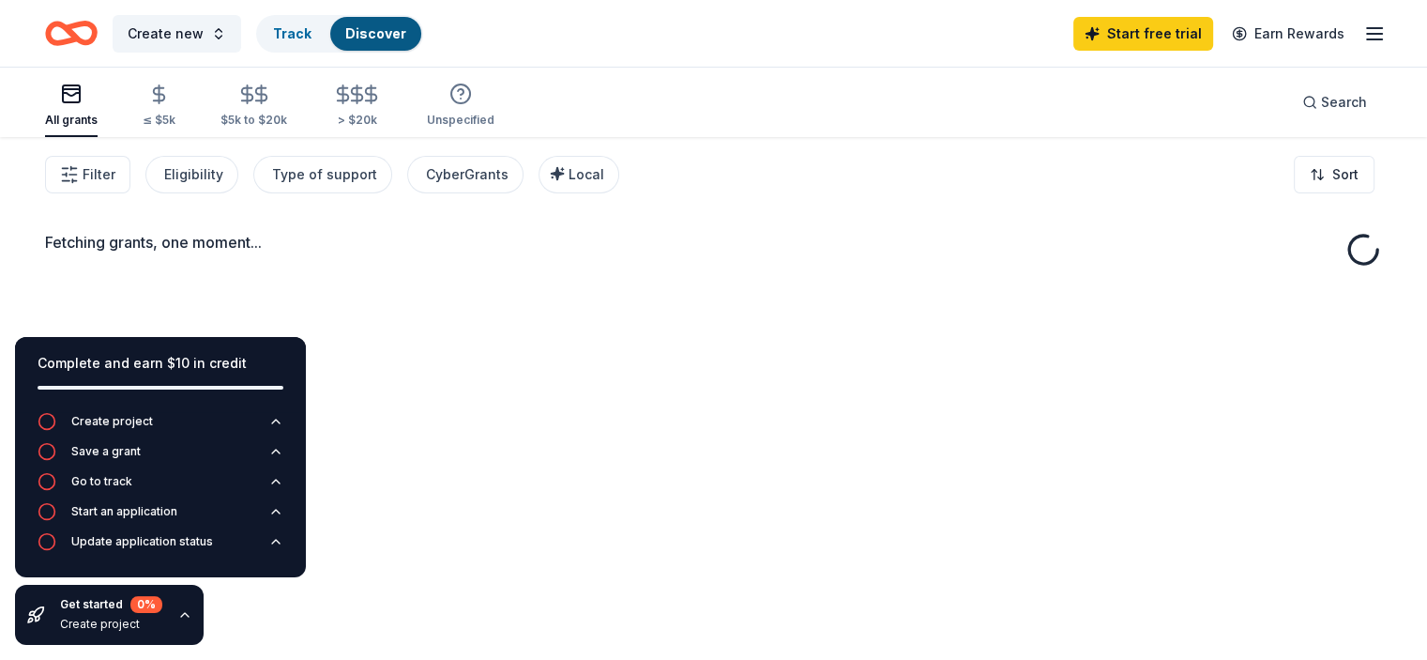
click at [435, 602] on div "Fetching grants, one moment..." at bounding box center [713, 467] width 1427 height 660
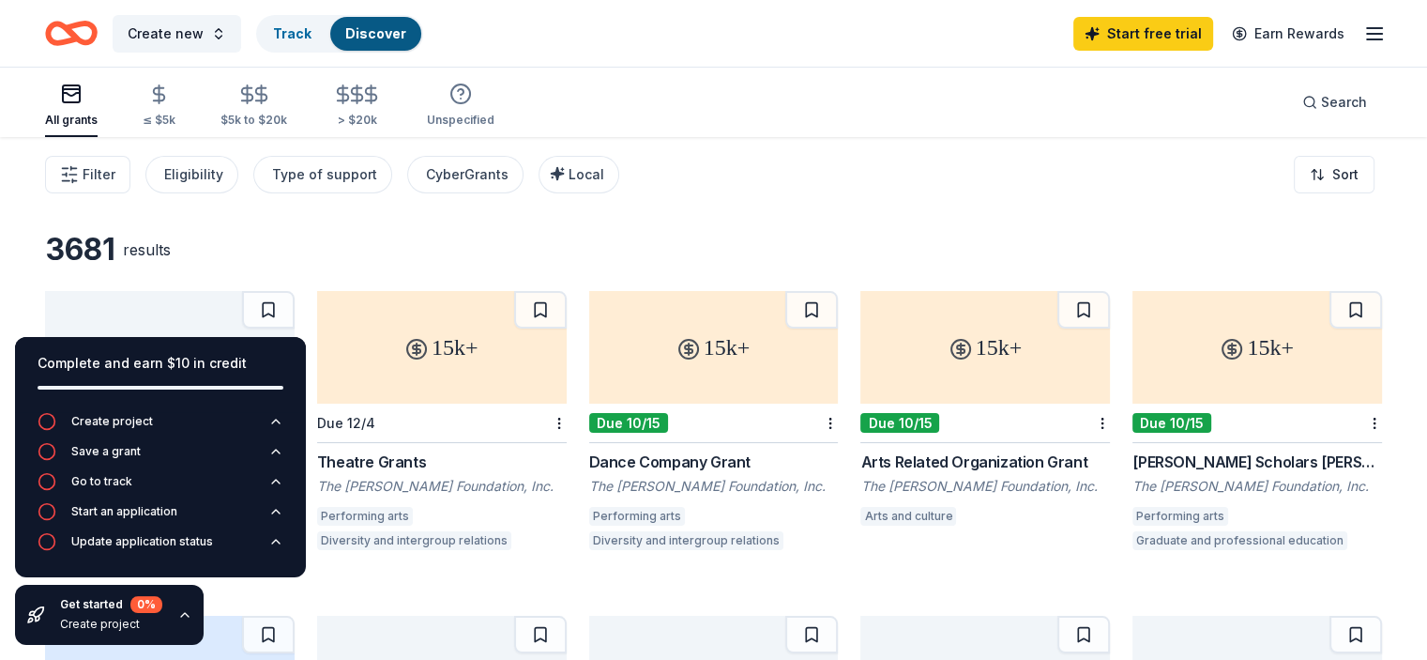
click at [432, 191] on div "Filter Eligibility Type of support CyberGrants Local" at bounding box center [332, 175] width 574 height 38
click at [447, 231] on div "3681 results" at bounding box center [713, 250] width 1337 height 38
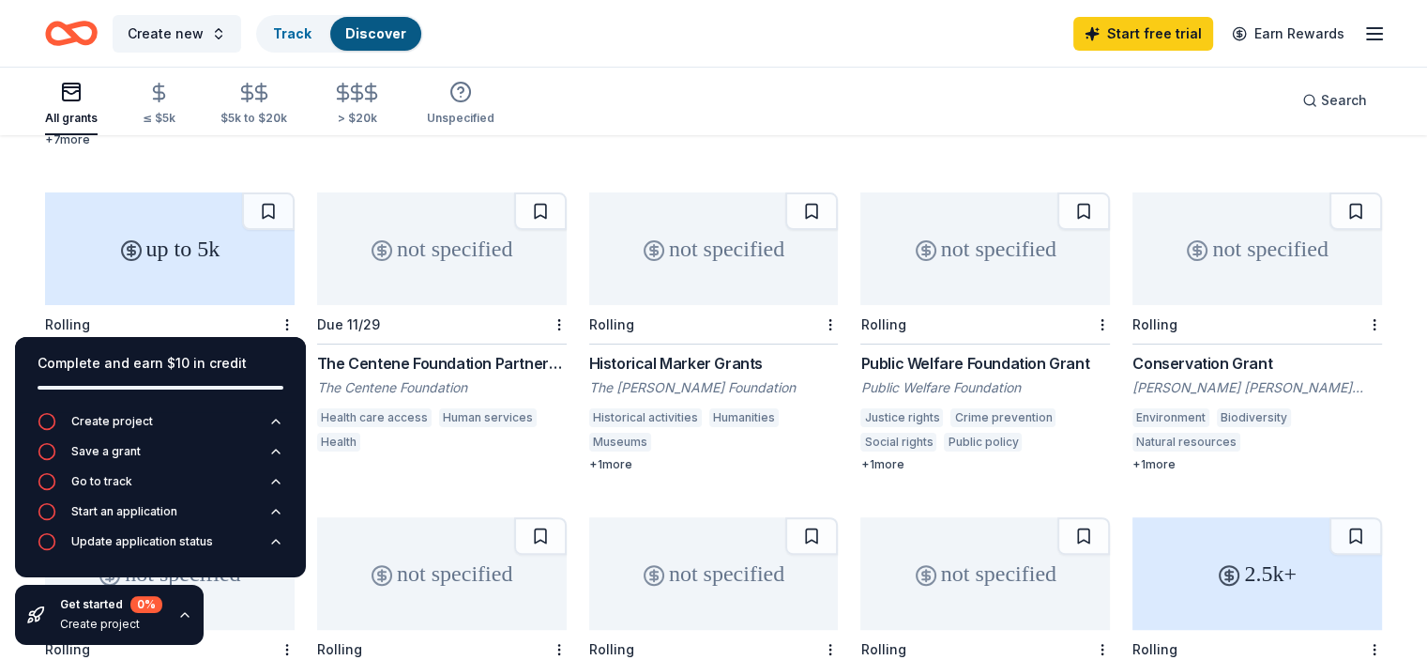
scroll to position [424, 0]
click at [166, 361] on div "Complete and earn $10 in credit" at bounding box center [161, 363] width 246 height 23
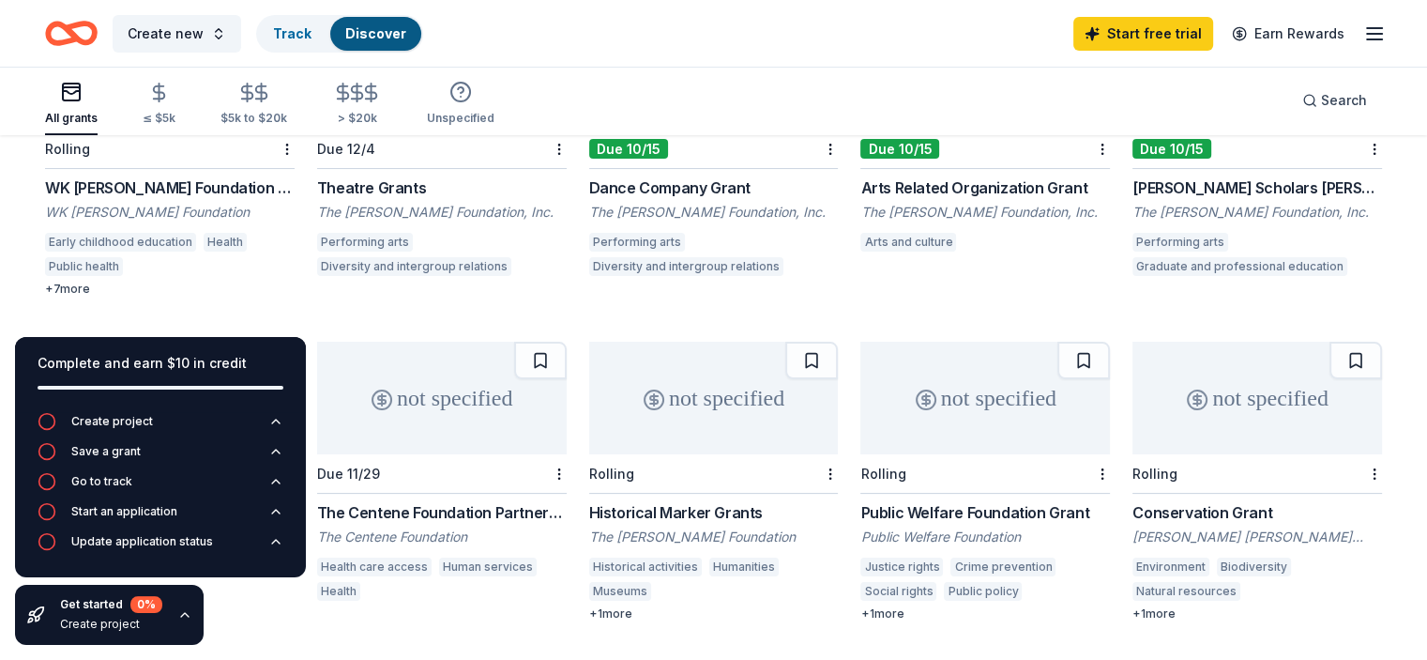
scroll to position [0, 0]
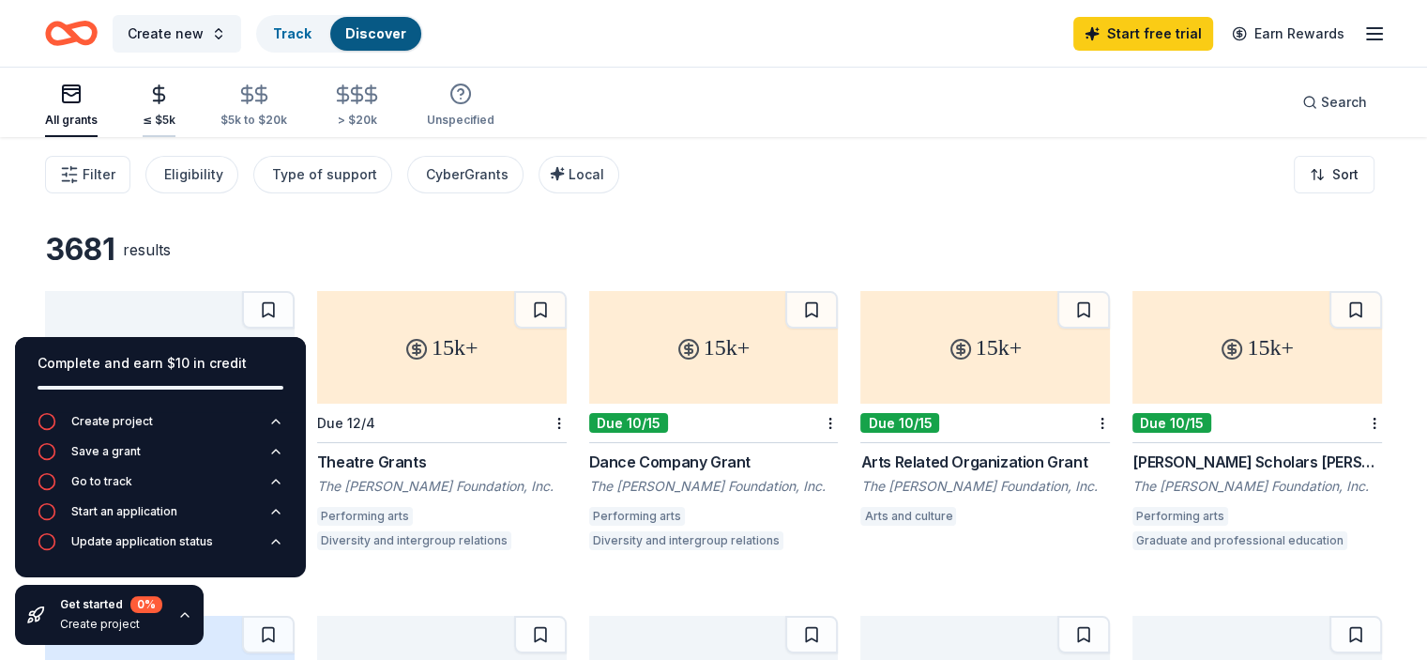
click at [175, 104] on div "button" at bounding box center [159, 95] width 33 height 22
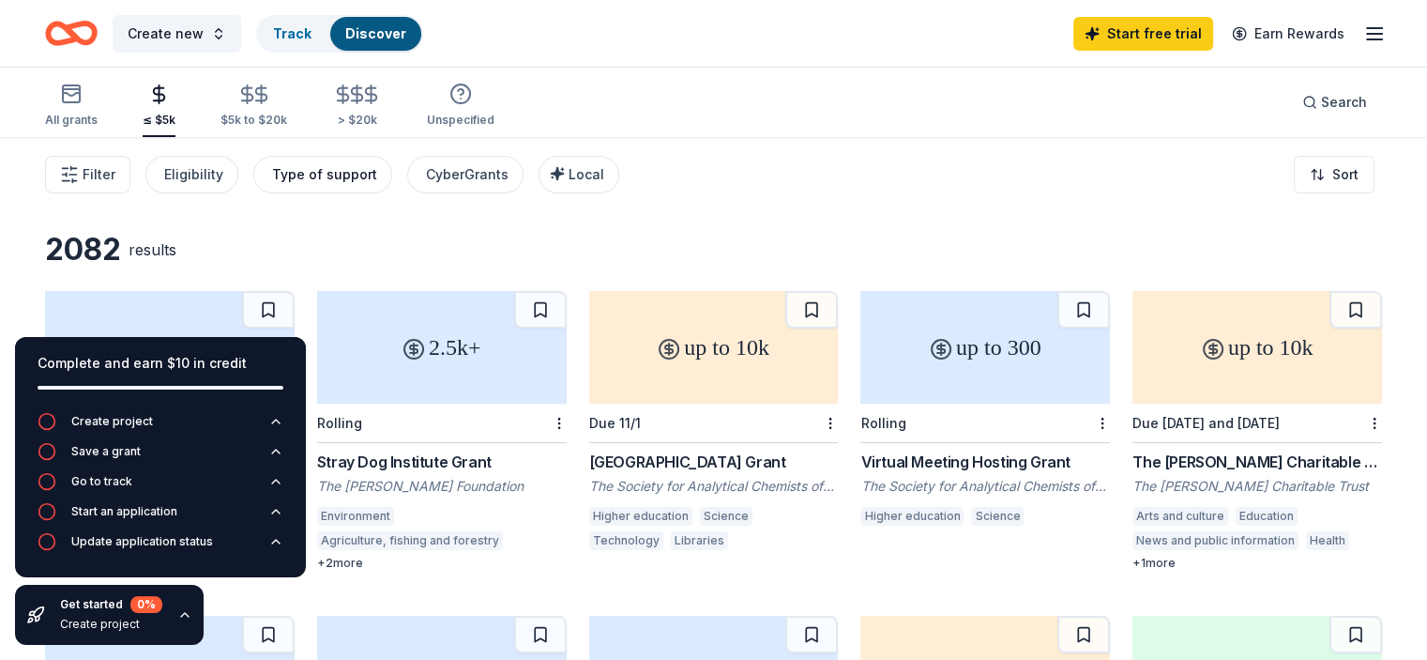
click at [366, 177] on div "Type of support" at bounding box center [324, 174] width 105 height 23
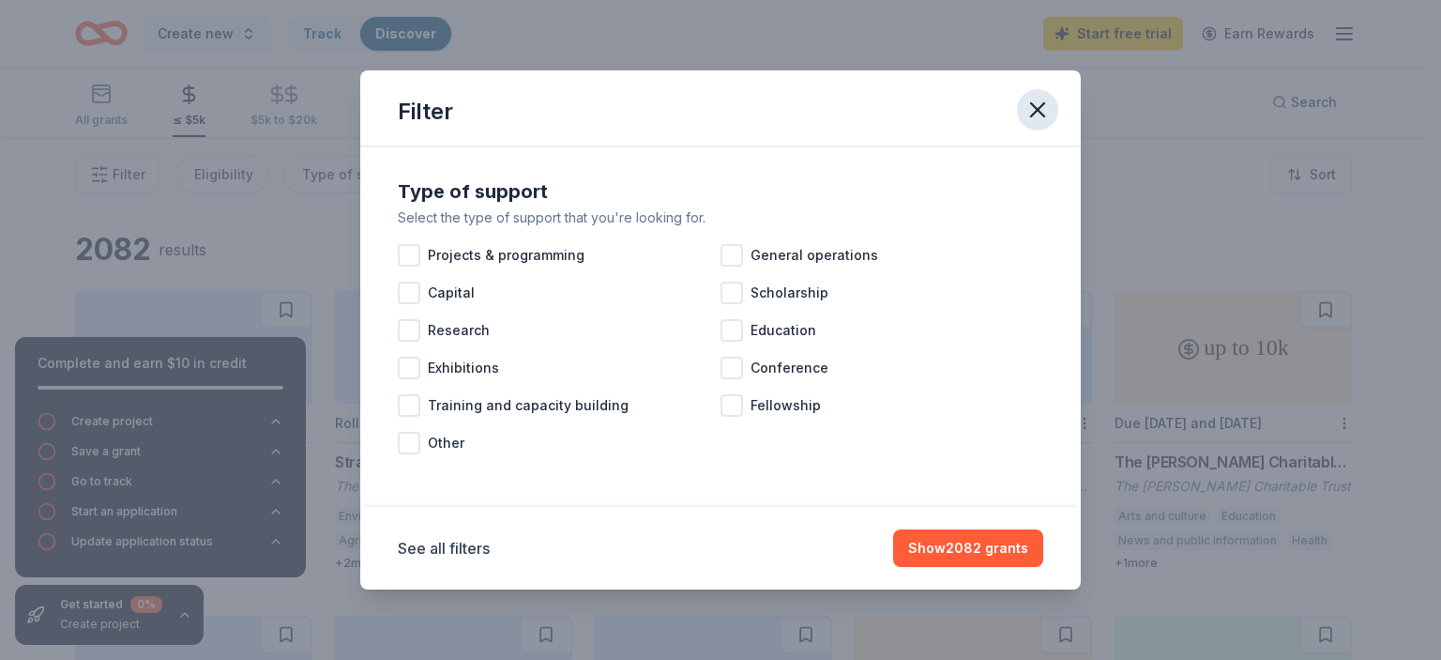
click at [1039, 114] on icon "button" at bounding box center [1038, 110] width 26 height 26
